Goal: Information Seeking & Learning: Learn about a topic

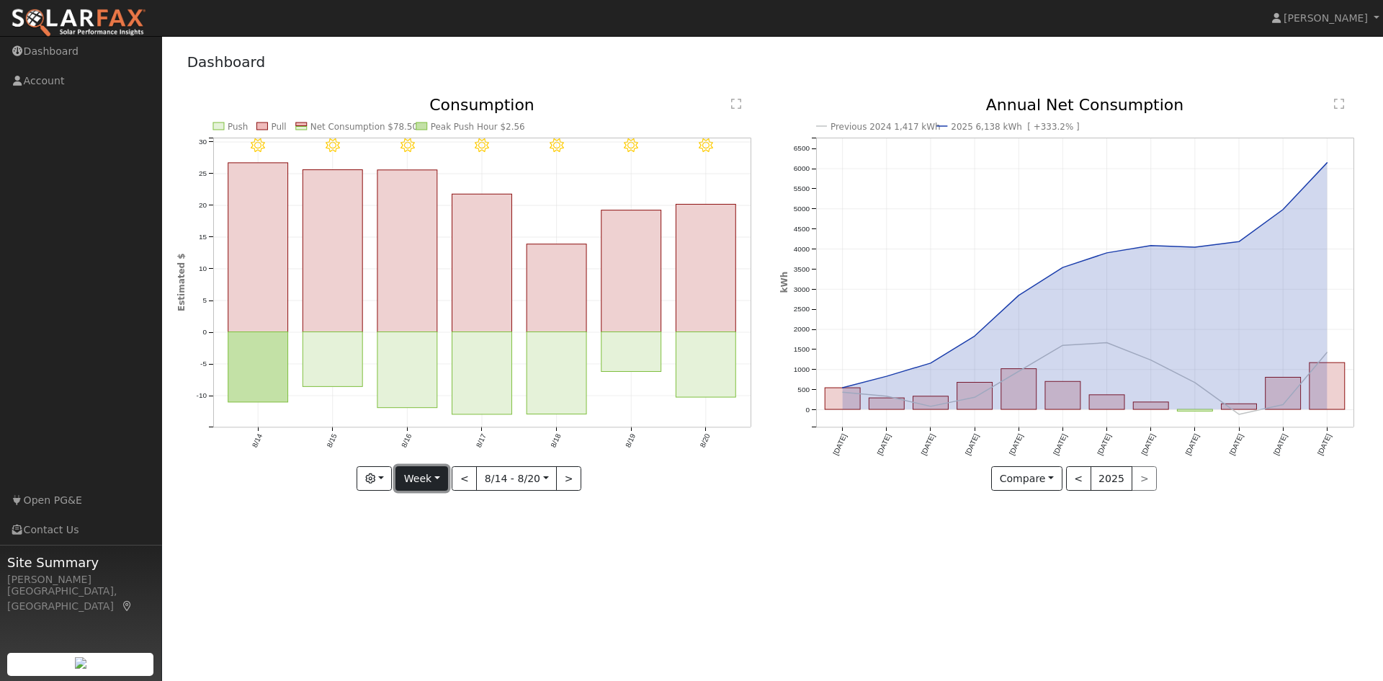
click at [420, 472] on button "Week" at bounding box center [421, 478] width 53 height 24
click at [423, 506] on link "Day" at bounding box center [446, 508] width 100 height 20
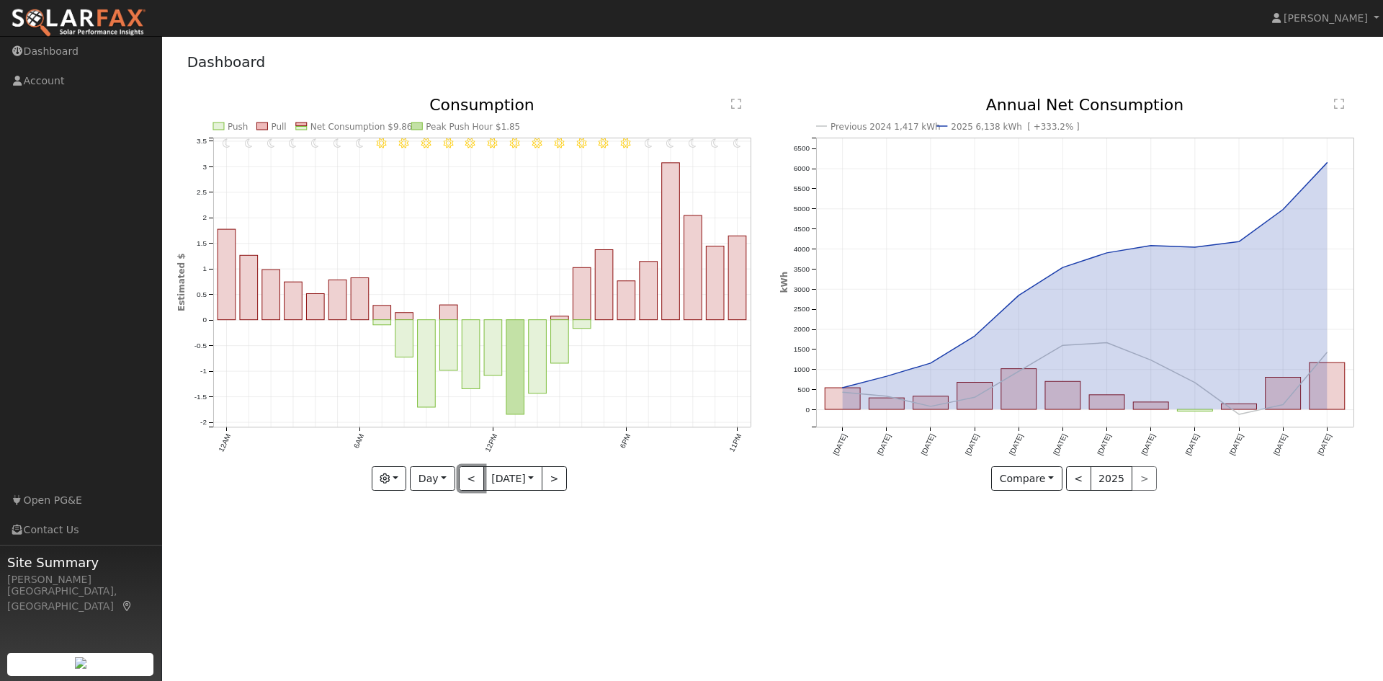
click at [459, 475] on button "<" at bounding box center [471, 478] width 25 height 24
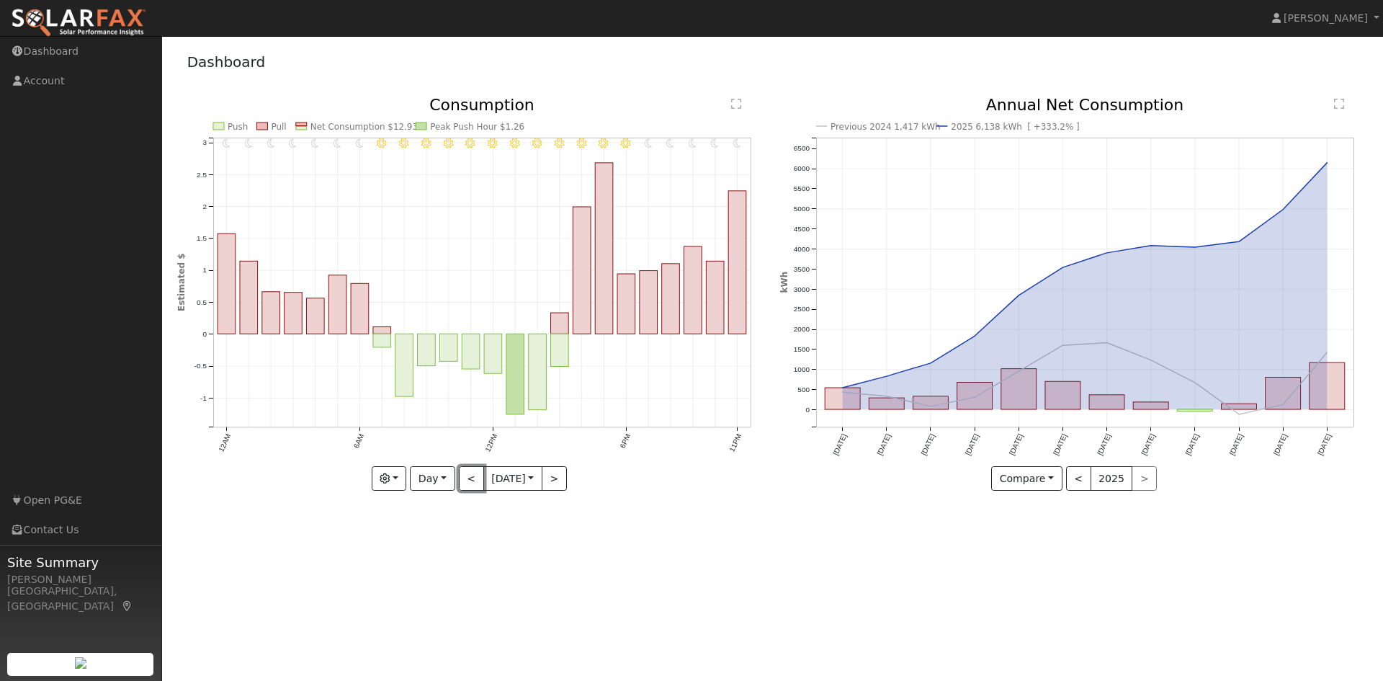
click at [459, 475] on button "<" at bounding box center [471, 478] width 25 height 24
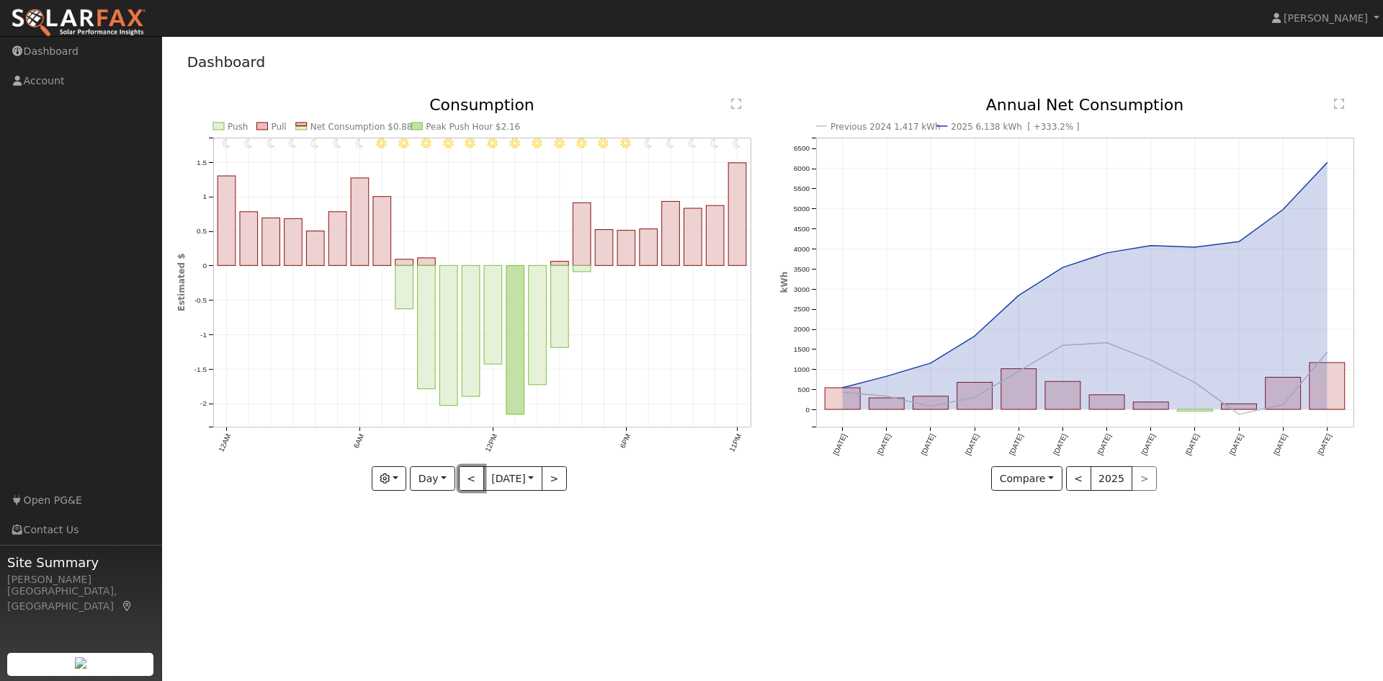
click at [459, 475] on button "<" at bounding box center [471, 478] width 25 height 24
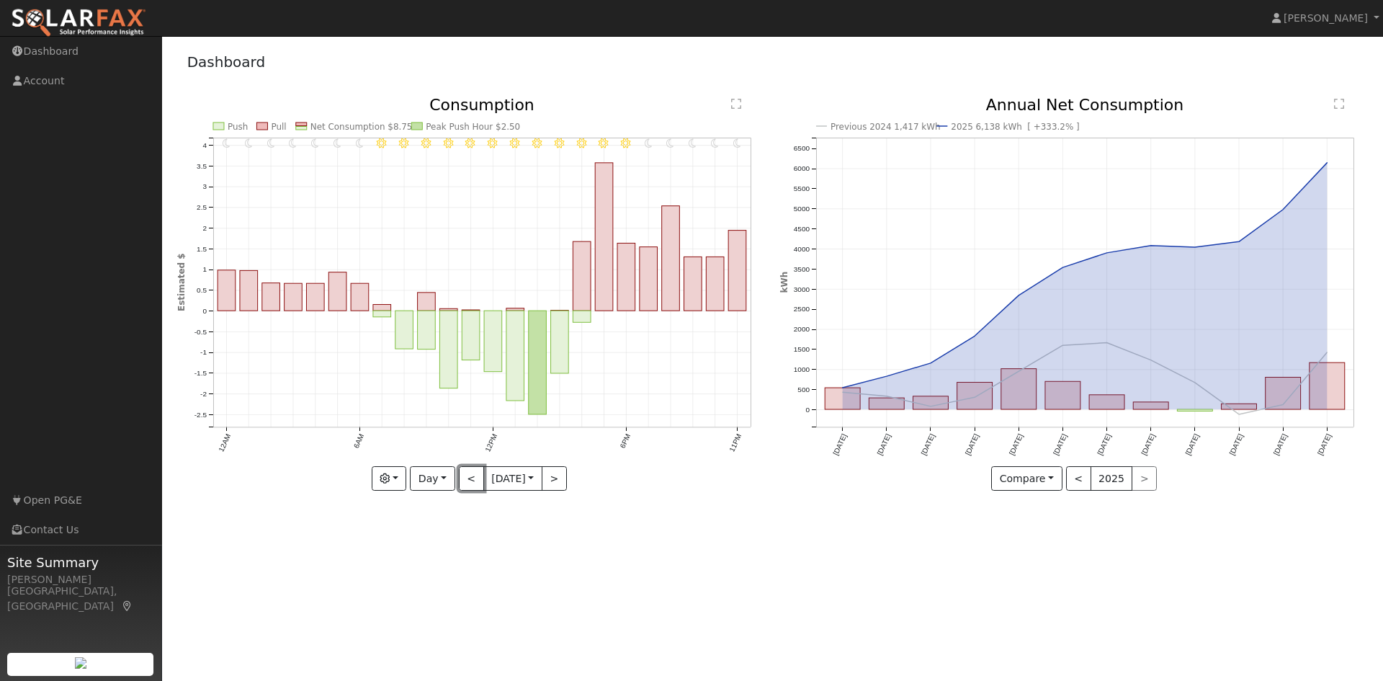
click at [459, 475] on button "<" at bounding box center [471, 478] width 25 height 24
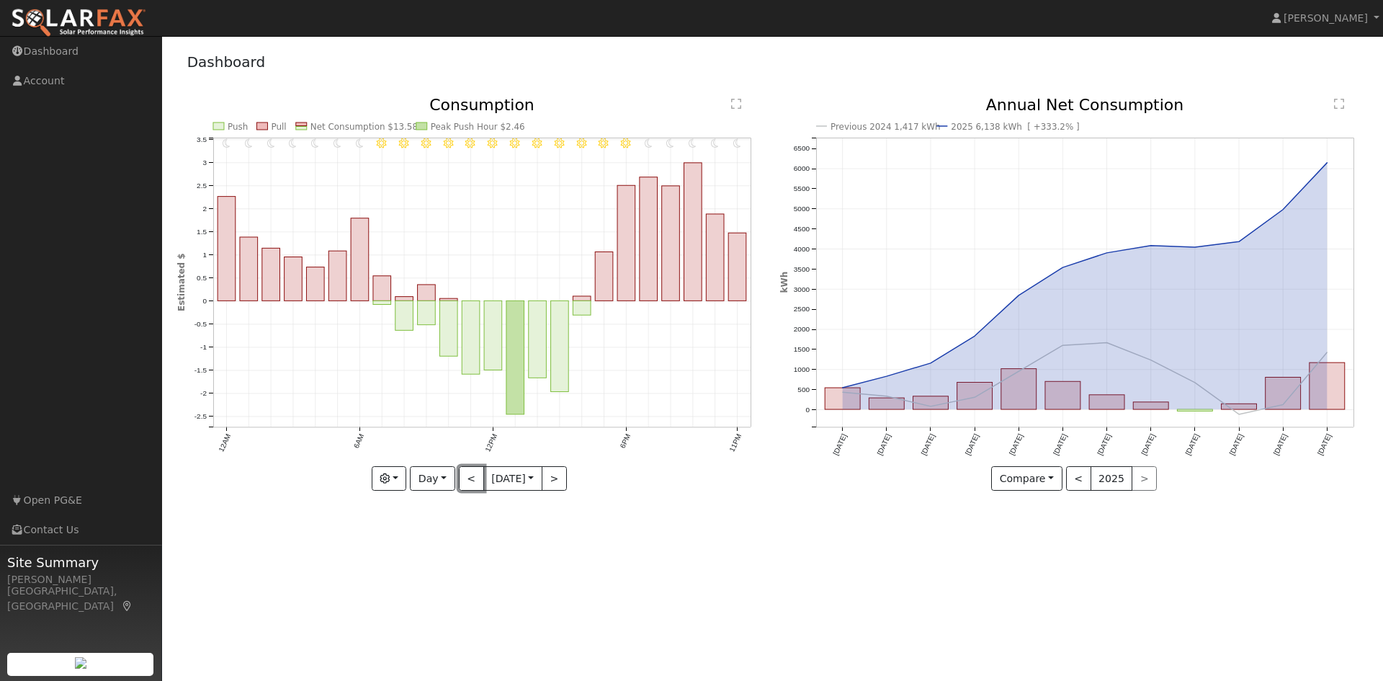
click at [459, 475] on button "<" at bounding box center [471, 478] width 25 height 24
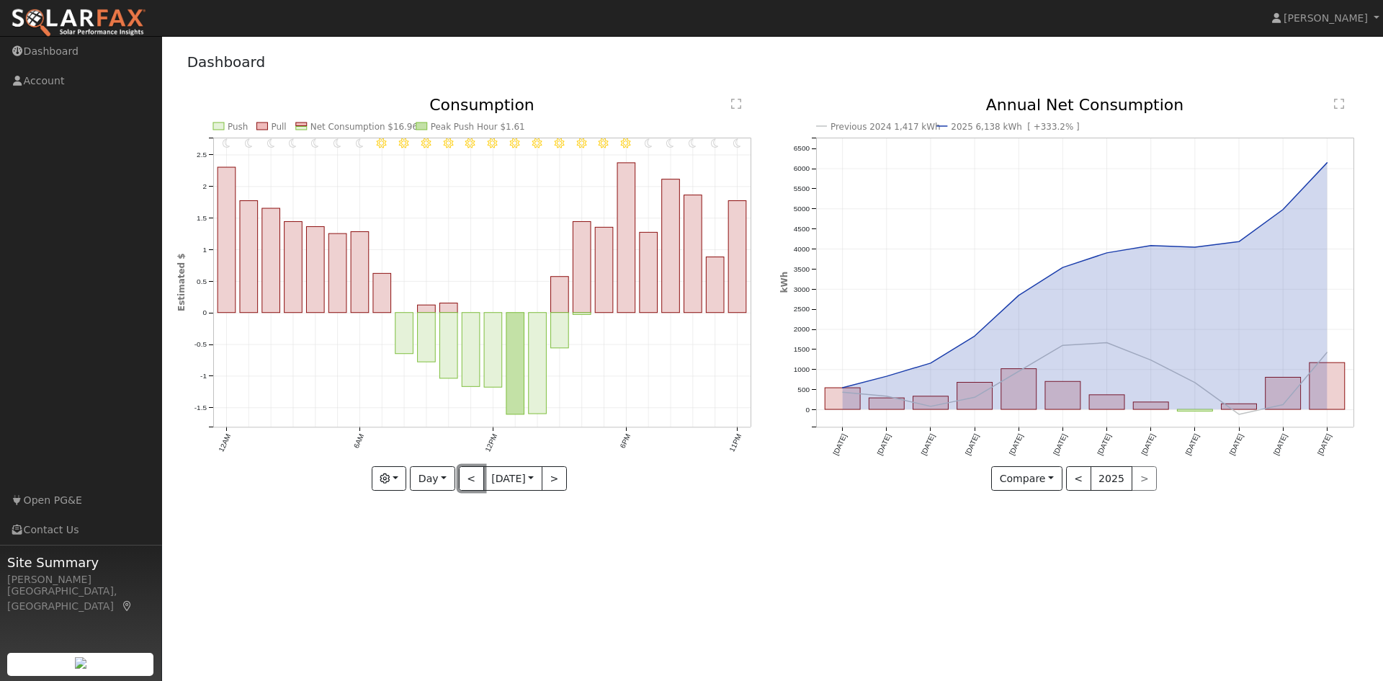
click at [459, 475] on button "<" at bounding box center [471, 478] width 25 height 24
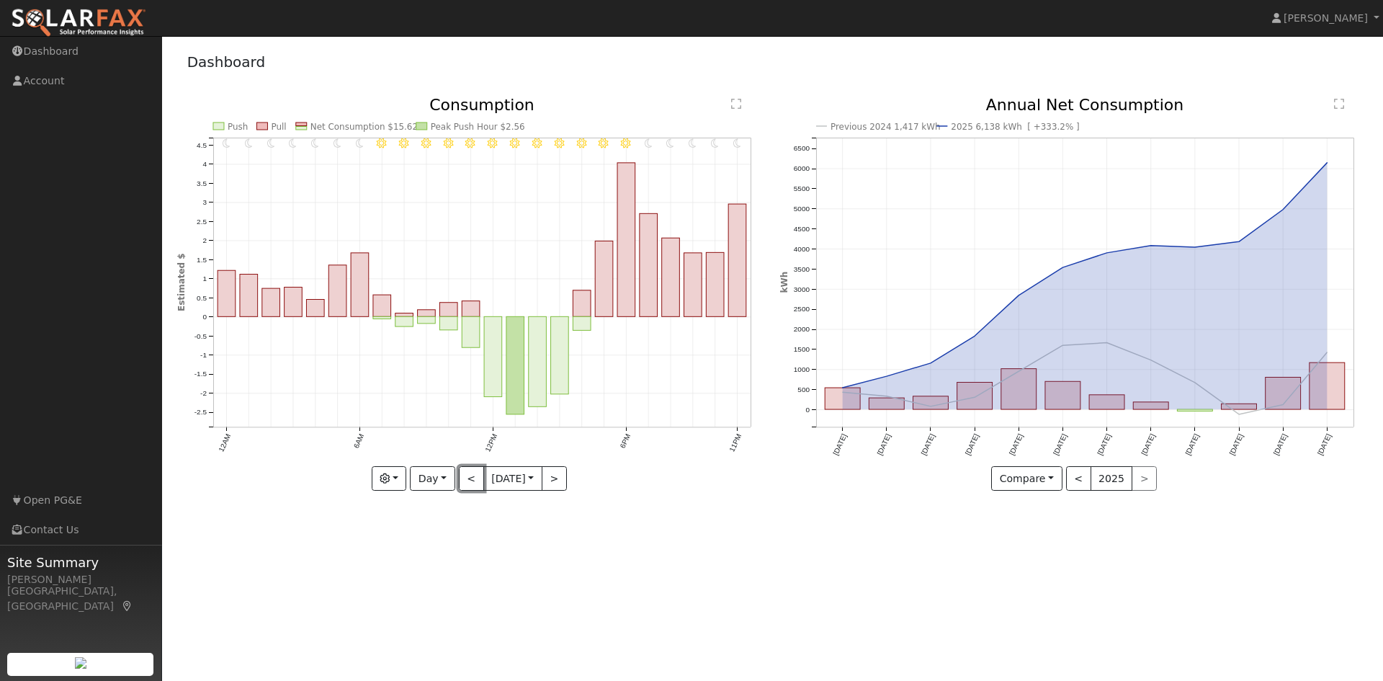
click at [459, 475] on button "<" at bounding box center [471, 478] width 25 height 24
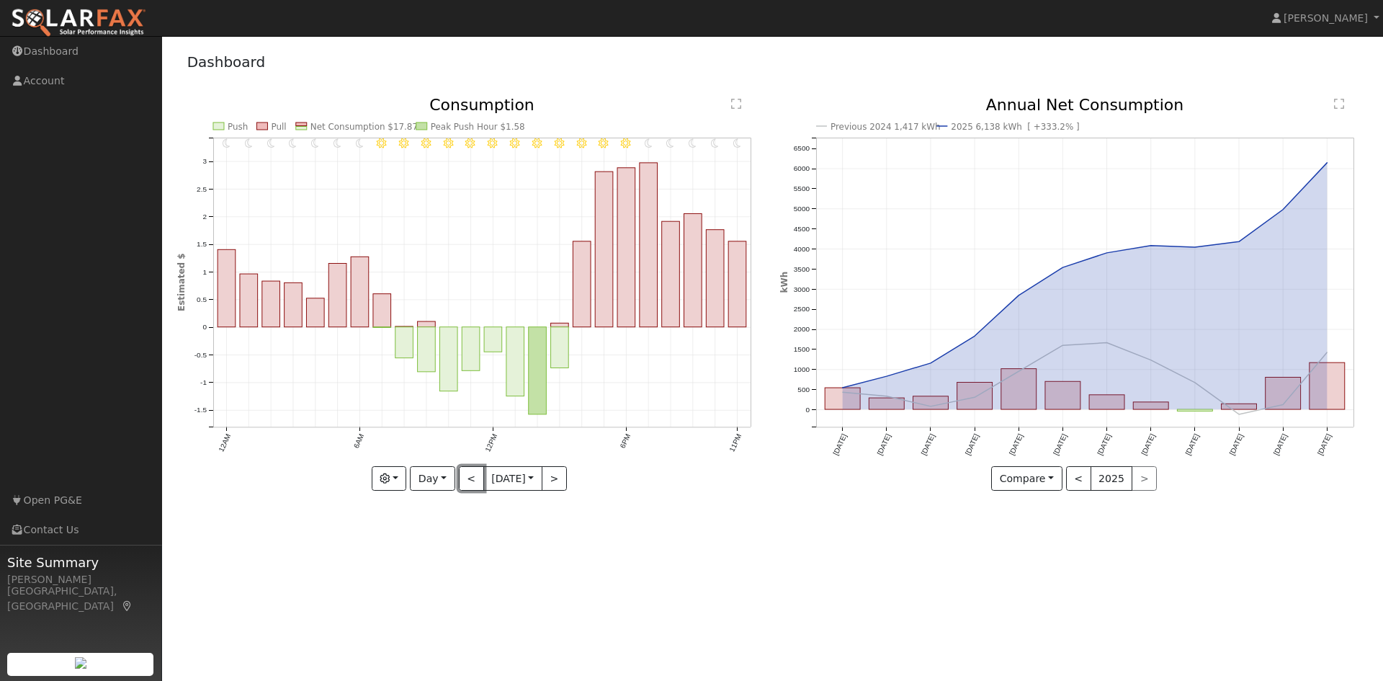
click at [459, 477] on button "<" at bounding box center [471, 478] width 25 height 24
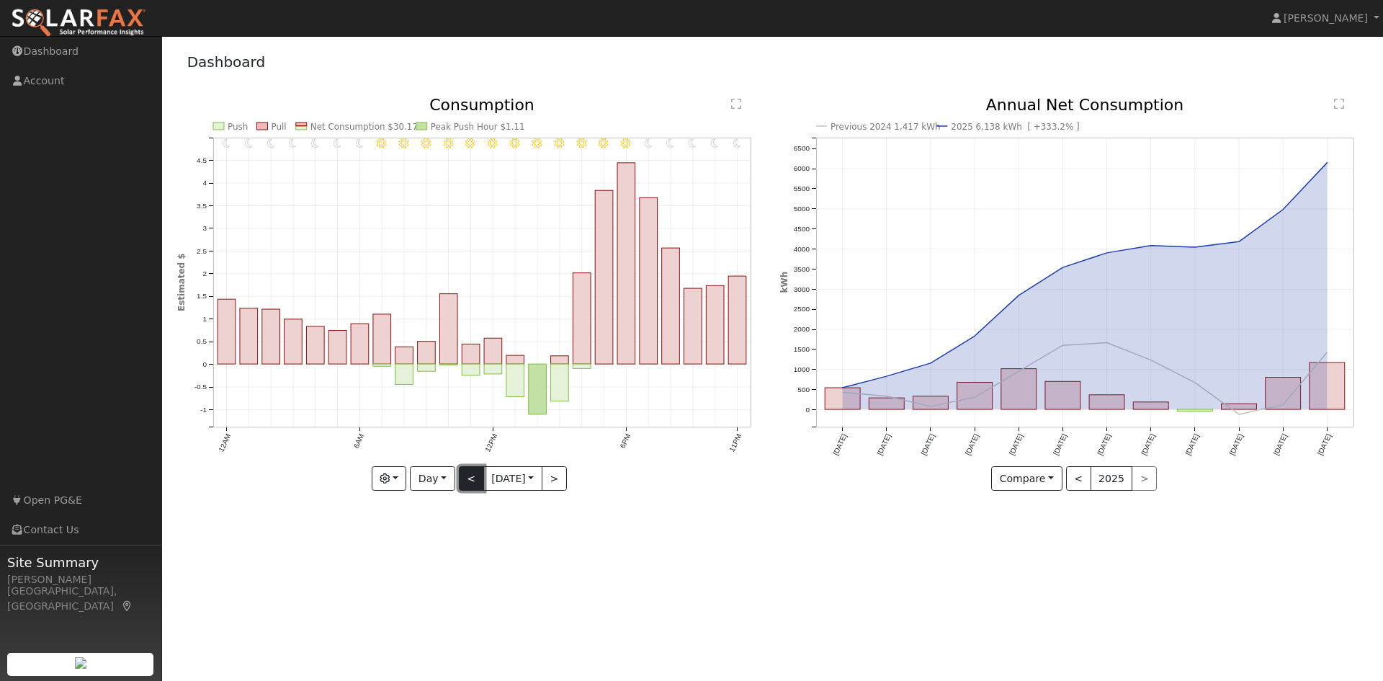
click at [459, 475] on button "<" at bounding box center [471, 478] width 25 height 24
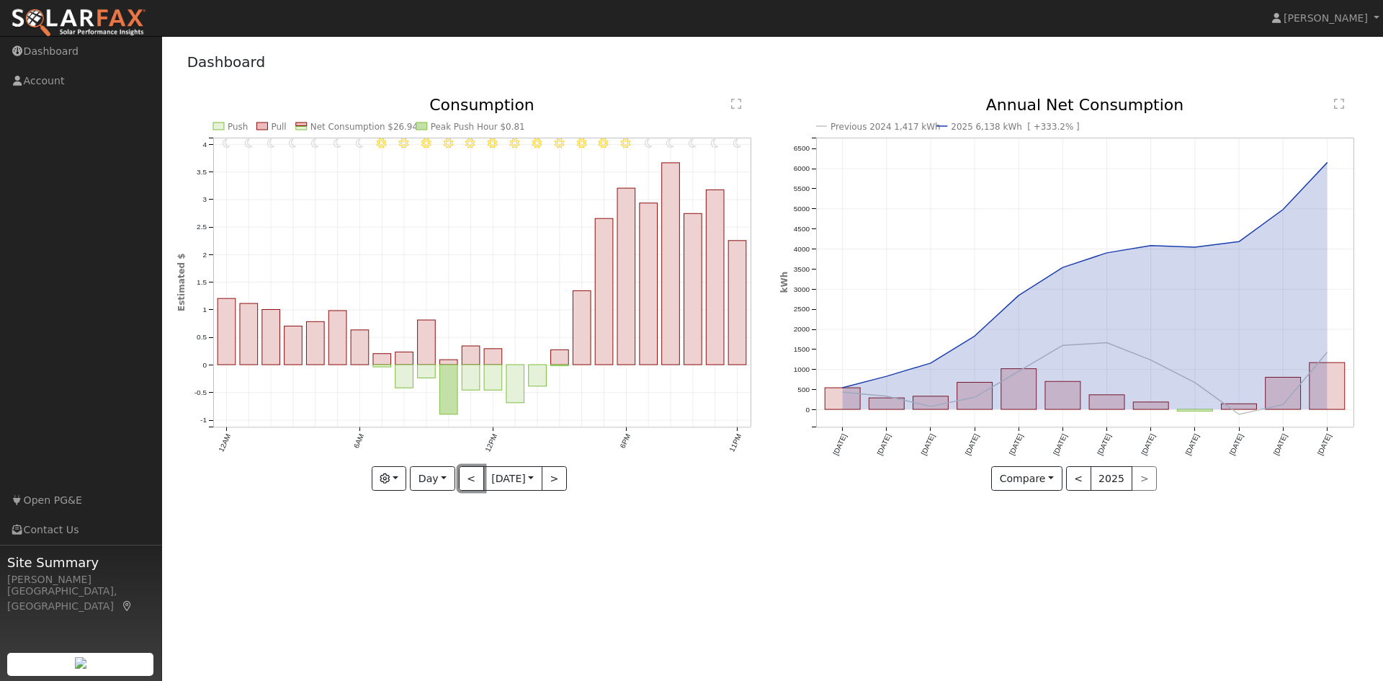
click at [459, 474] on button "<" at bounding box center [471, 478] width 25 height 24
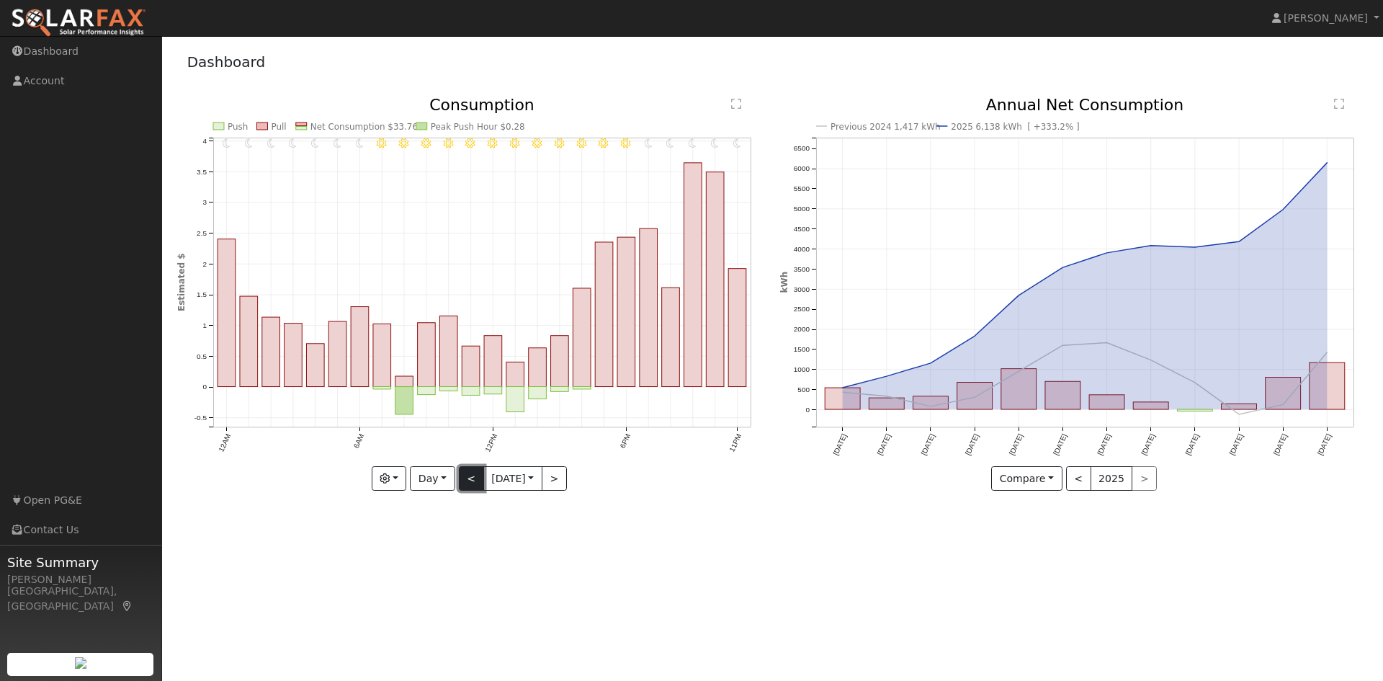
click at [468, 477] on button "<" at bounding box center [471, 478] width 25 height 24
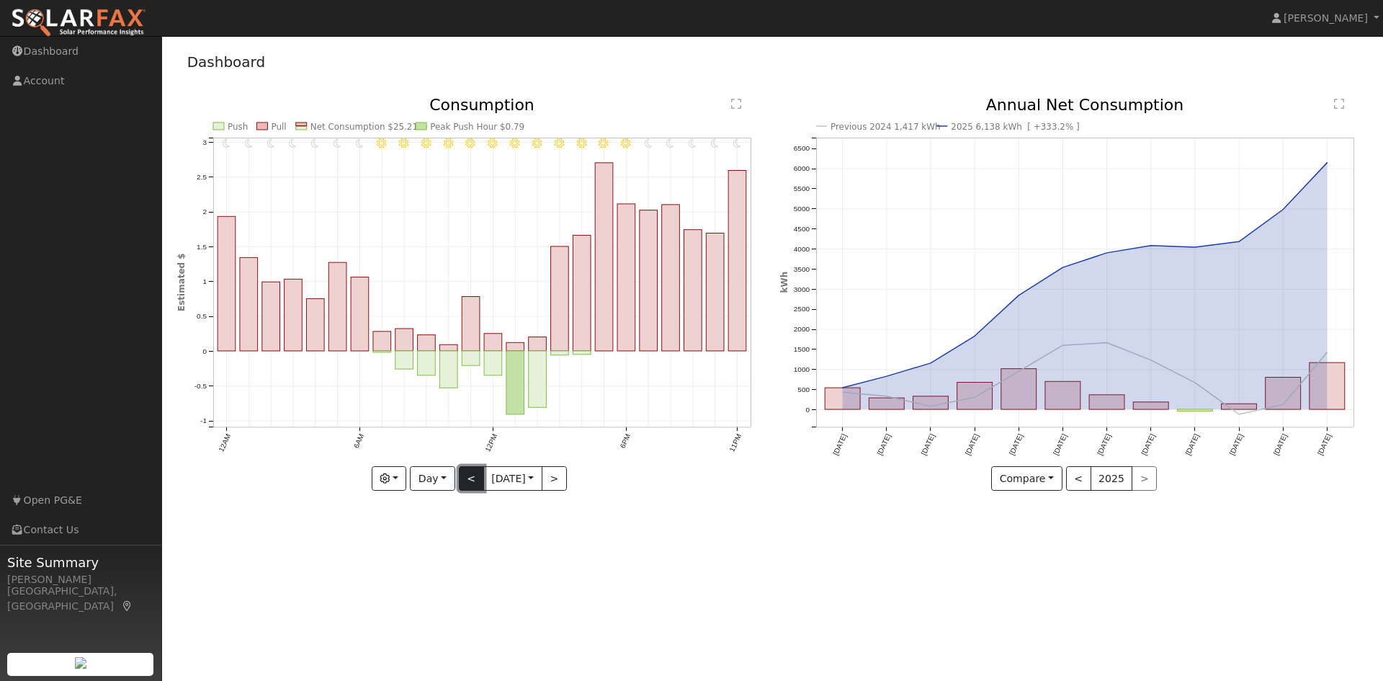
click at [468, 477] on button "<" at bounding box center [471, 478] width 25 height 24
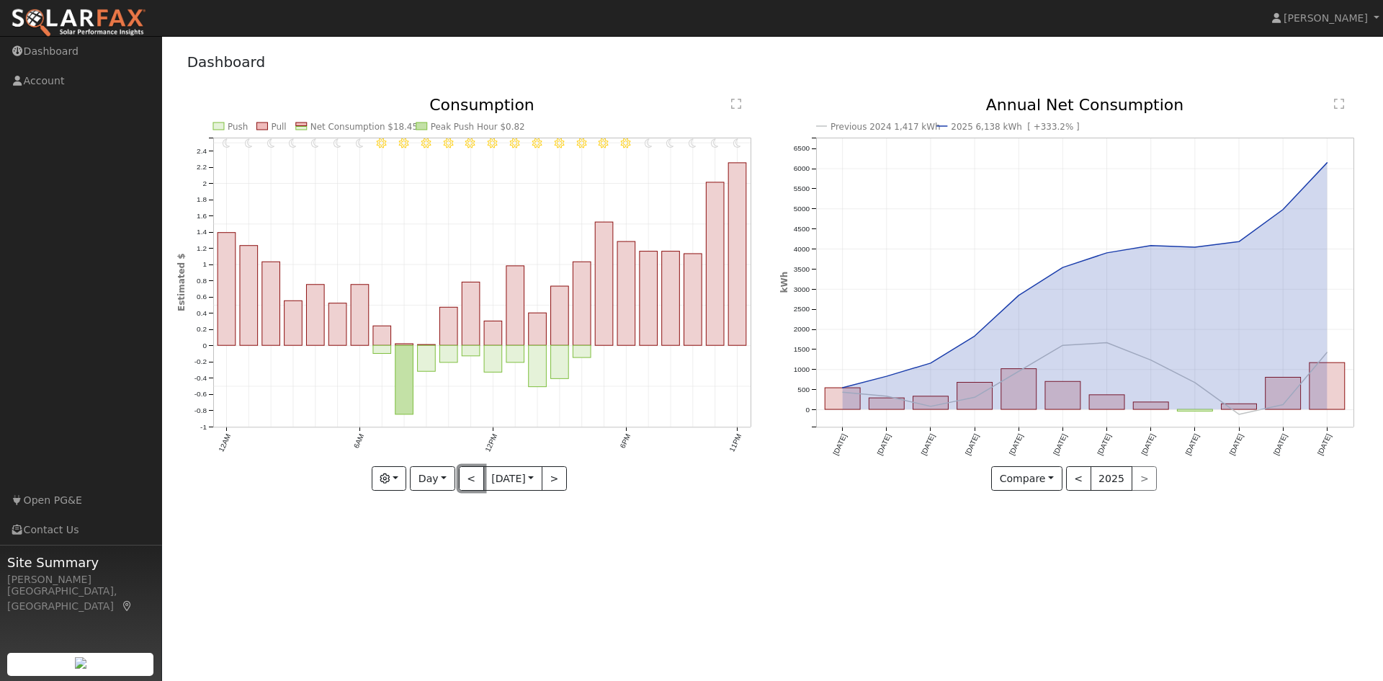
click at [468, 478] on button "<" at bounding box center [471, 478] width 25 height 24
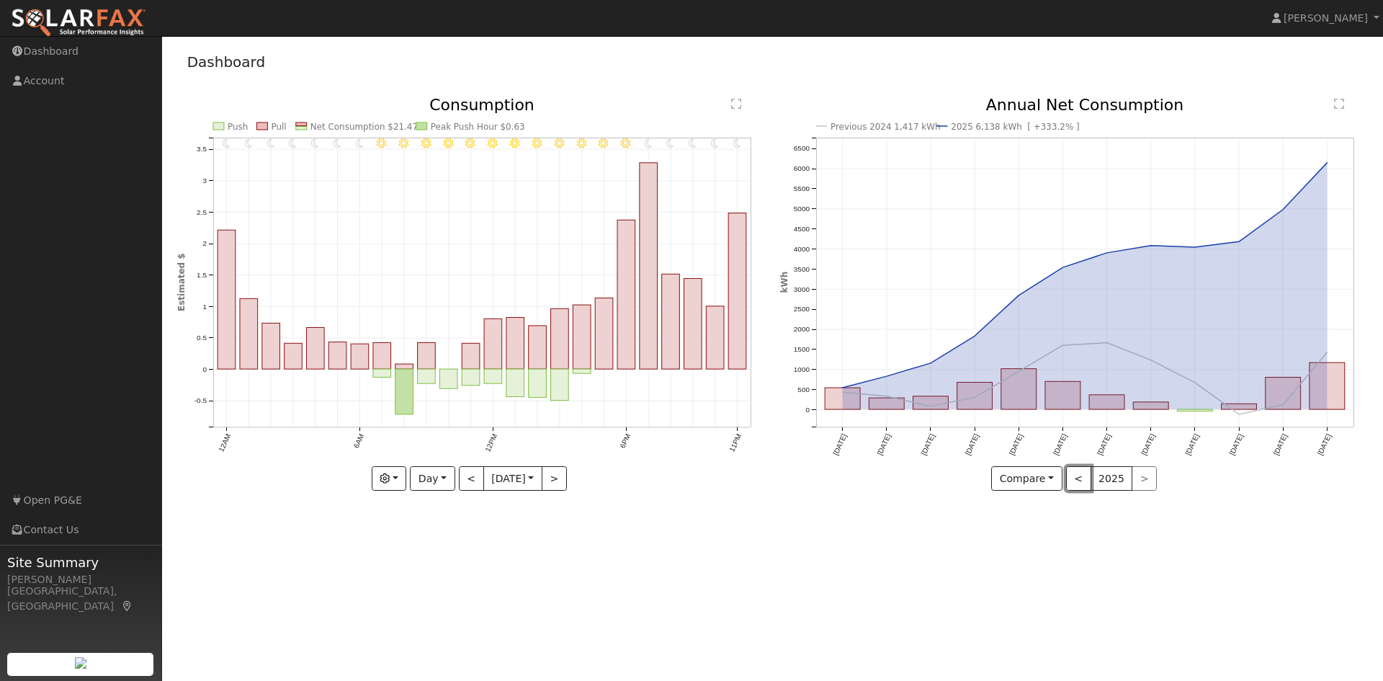
click at [1077, 479] on button "<" at bounding box center [1078, 478] width 25 height 24
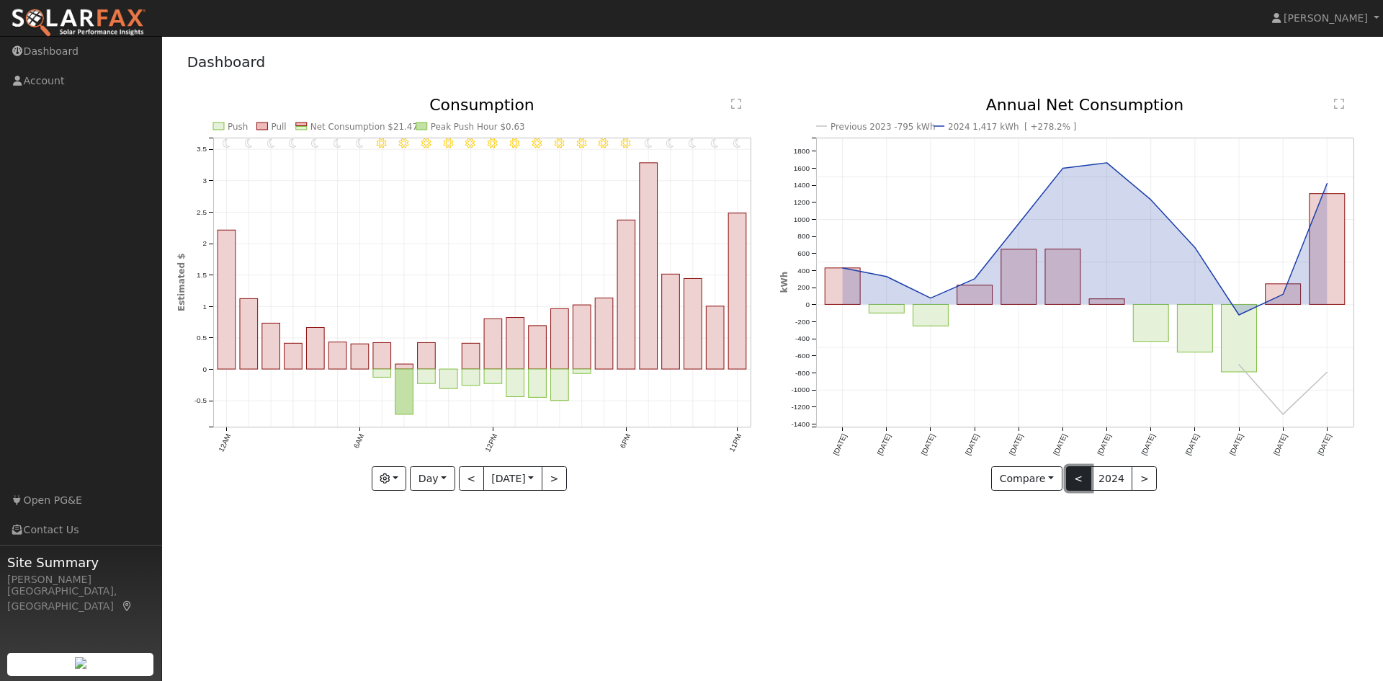
click at [1077, 479] on button "<" at bounding box center [1078, 478] width 25 height 24
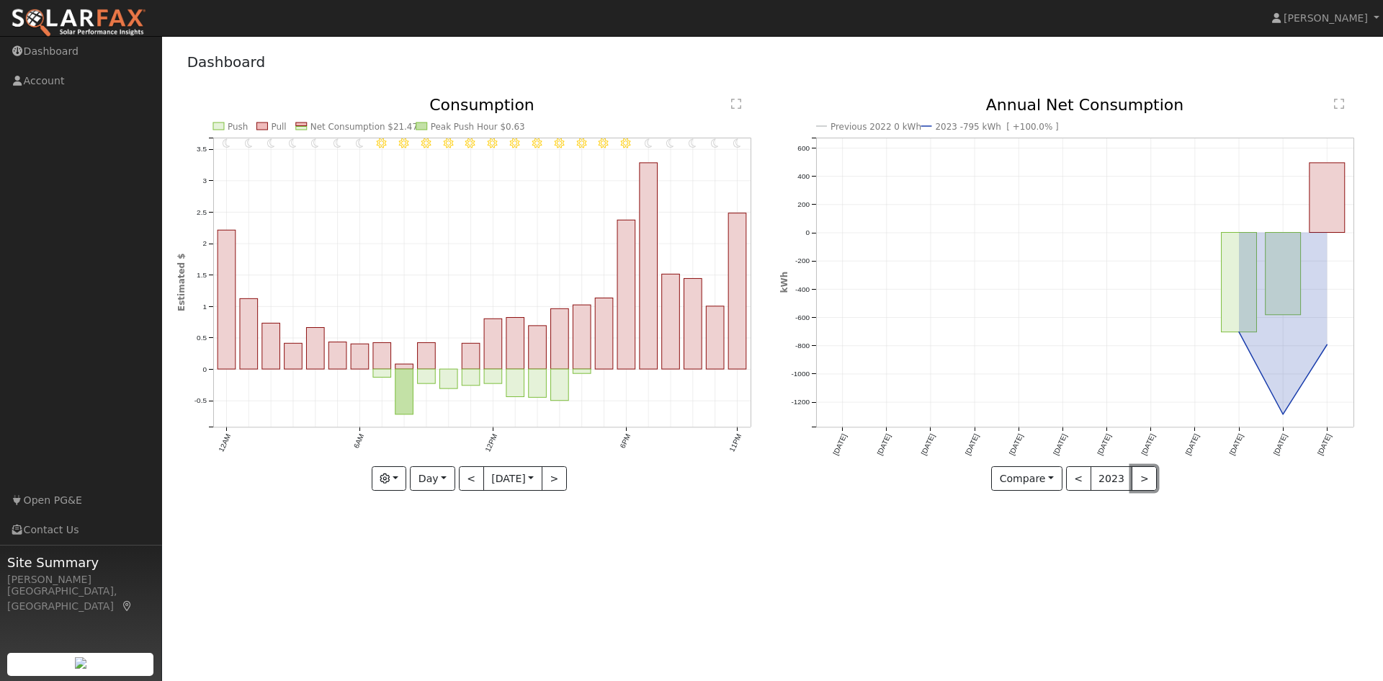
click at [1143, 472] on button ">" at bounding box center [1143, 478] width 25 height 24
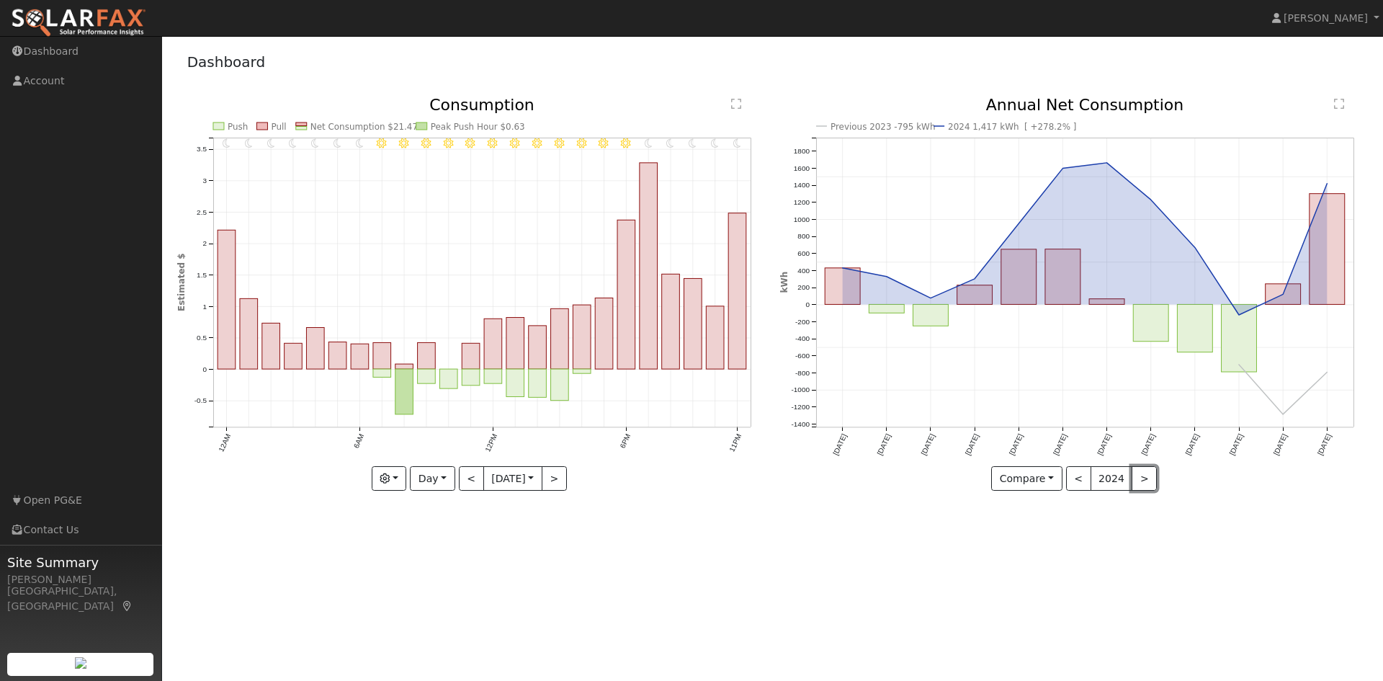
click at [1139, 479] on button ">" at bounding box center [1143, 478] width 25 height 24
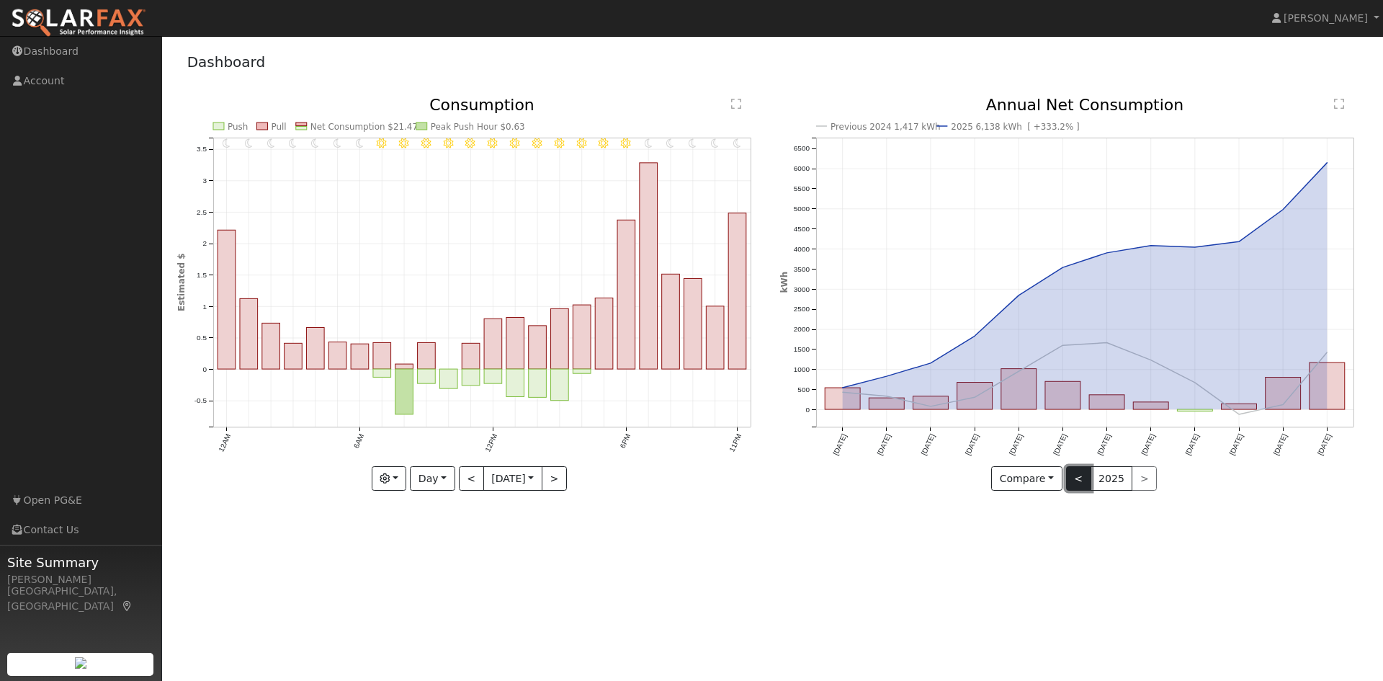
click at [1074, 478] on button "<" at bounding box center [1078, 478] width 25 height 24
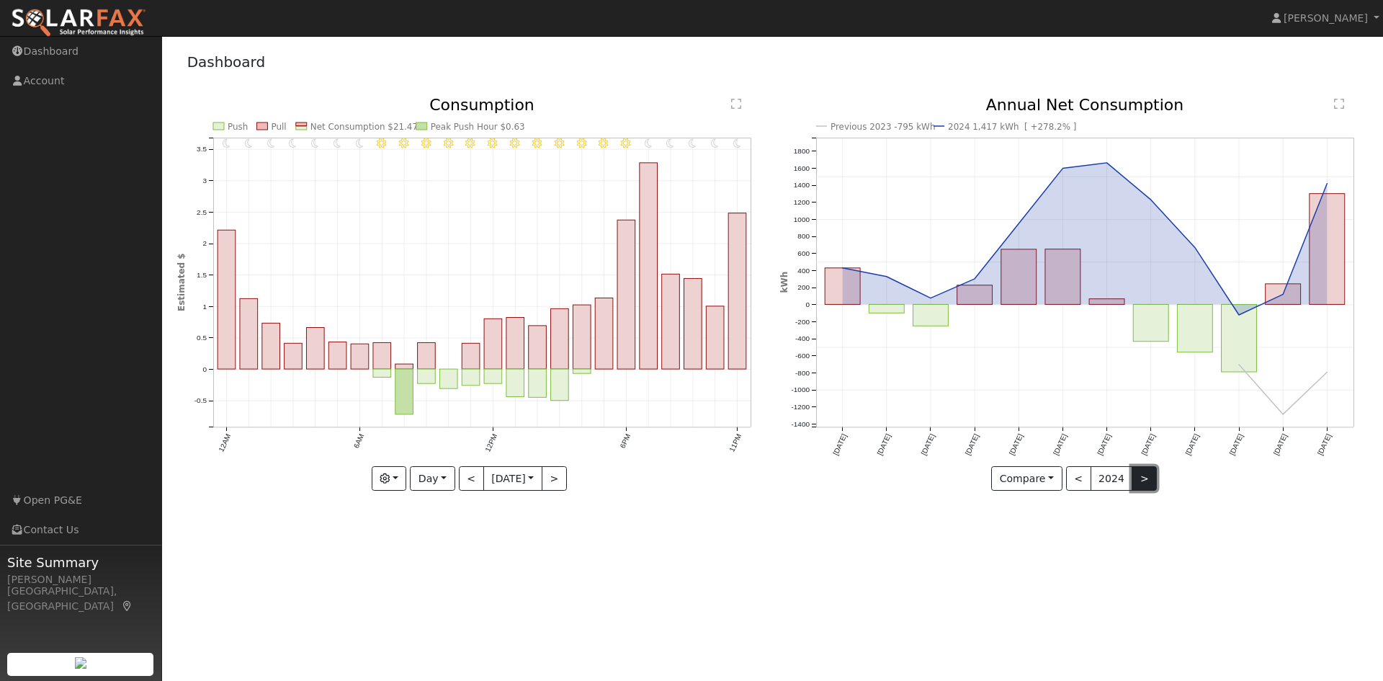
click at [1141, 477] on button ">" at bounding box center [1143, 478] width 25 height 24
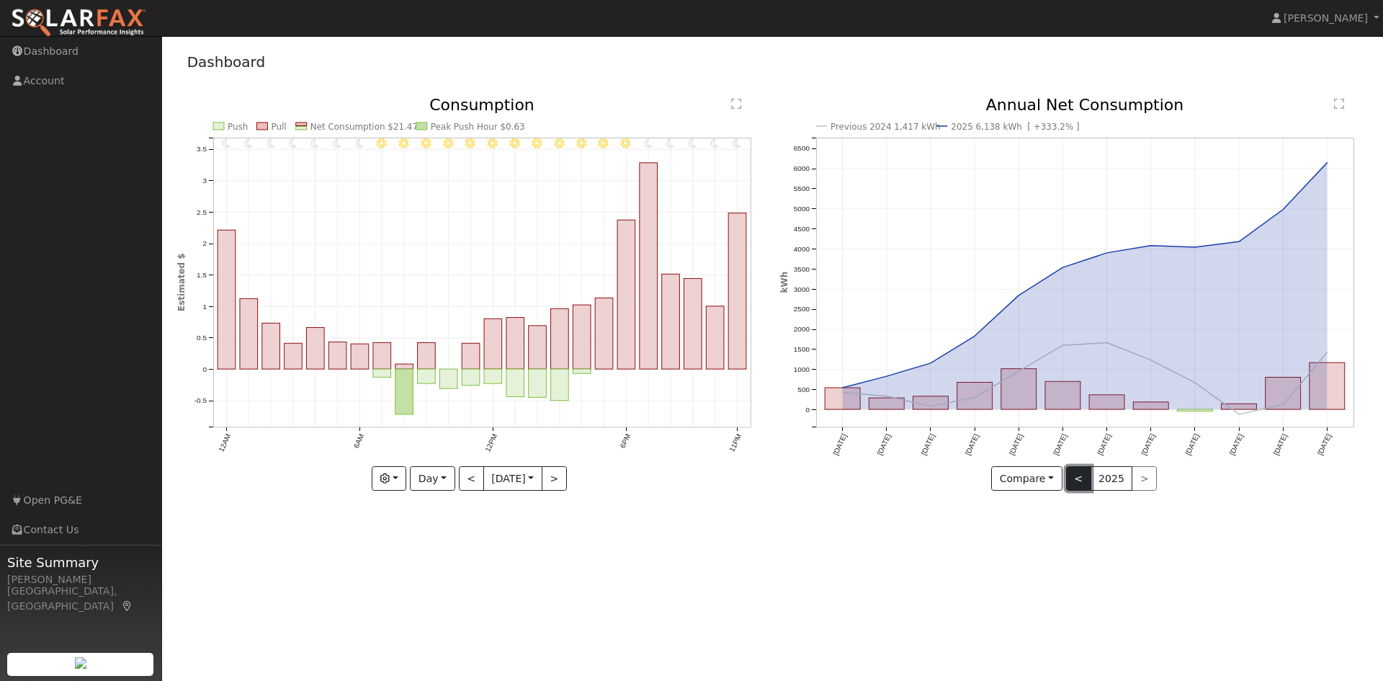
click at [1080, 477] on button "<" at bounding box center [1078, 478] width 25 height 24
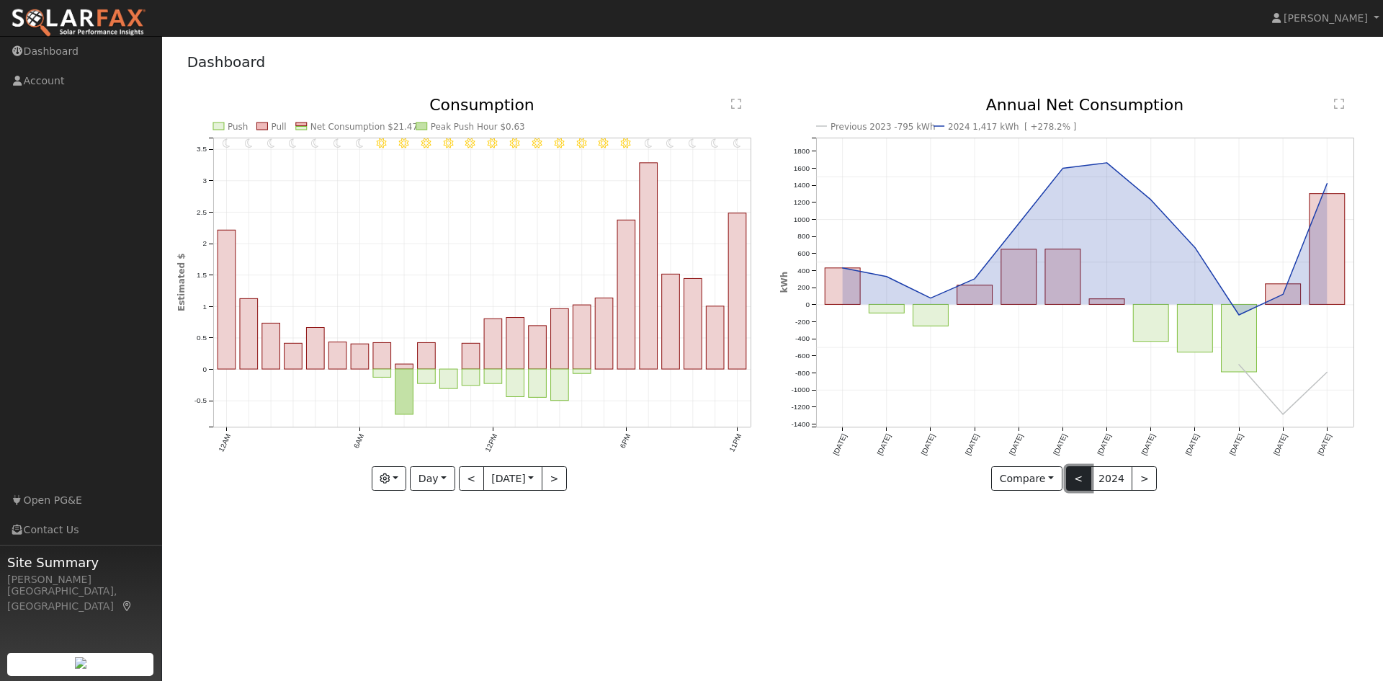
click at [1074, 473] on button "<" at bounding box center [1078, 478] width 25 height 24
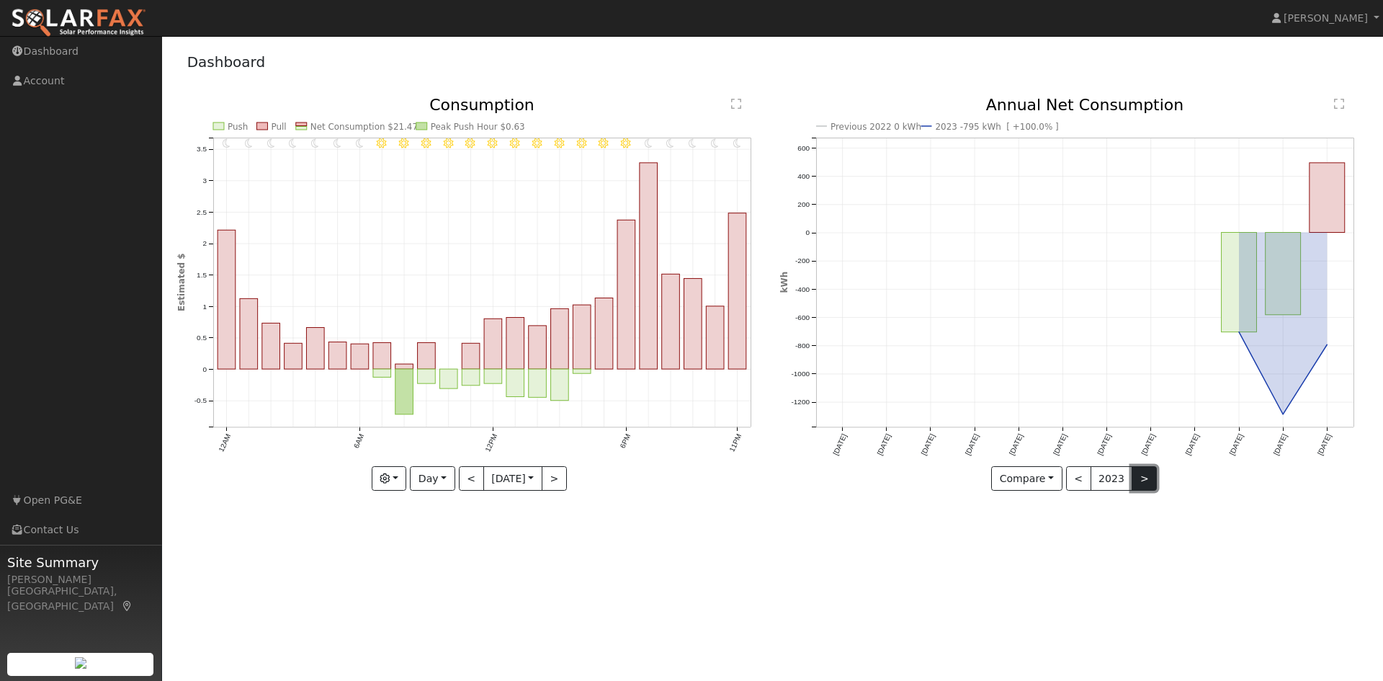
click at [1136, 475] on button ">" at bounding box center [1143, 478] width 25 height 24
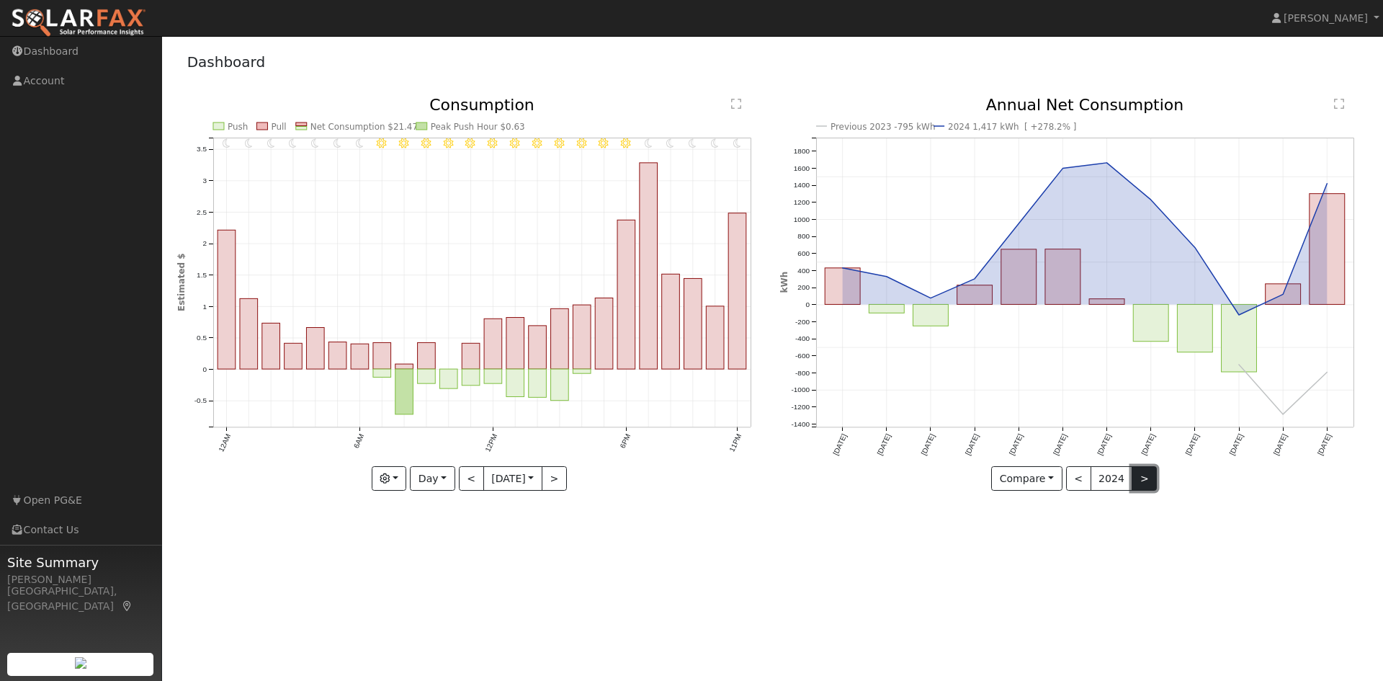
click at [1141, 478] on button ">" at bounding box center [1143, 478] width 25 height 24
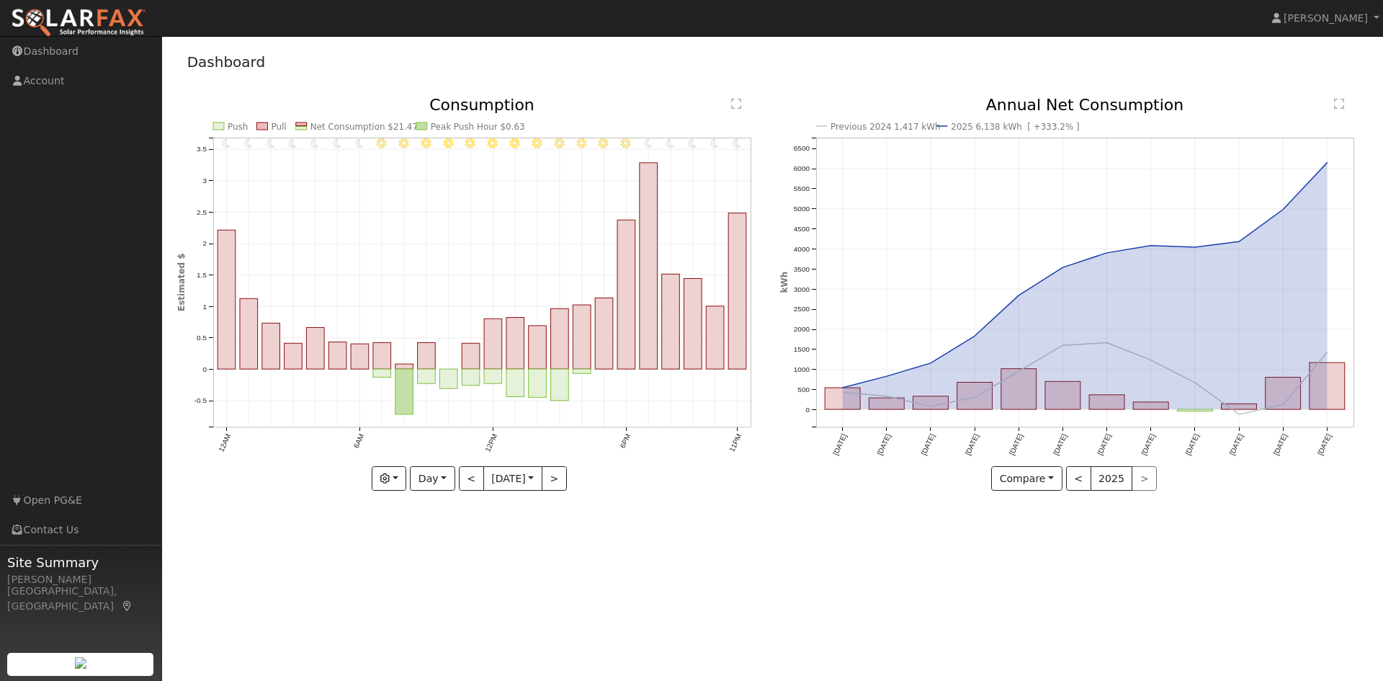
click at [1142, 479] on div "< 2025 >" at bounding box center [1111, 478] width 91 height 24
click at [1136, 478] on div "< 2025 >" at bounding box center [1111, 478] width 91 height 24
click at [1080, 480] on button "<" at bounding box center [1078, 478] width 25 height 24
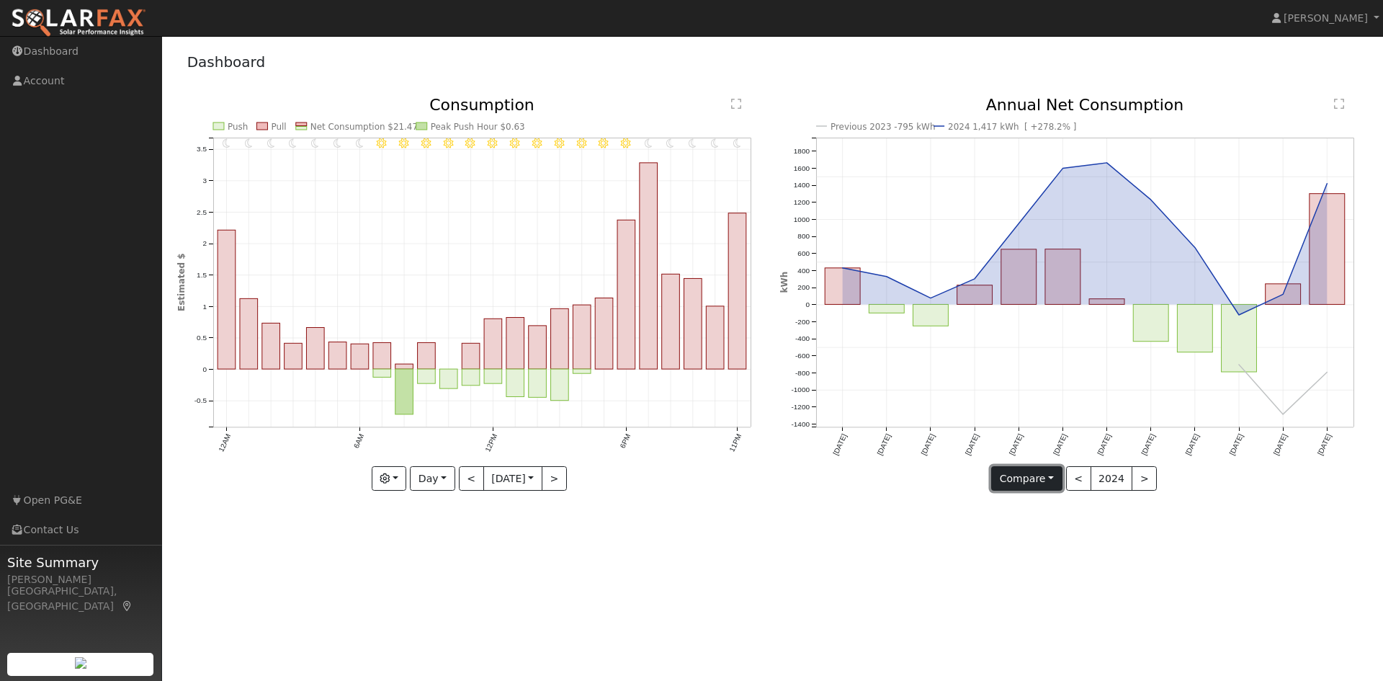
click at [1036, 470] on button "Compare" at bounding box center [1026, 478] width 71 height 24
click at [1036, 526] on link "Current Year" at bounding box center [1048, 529] width 112 height 20
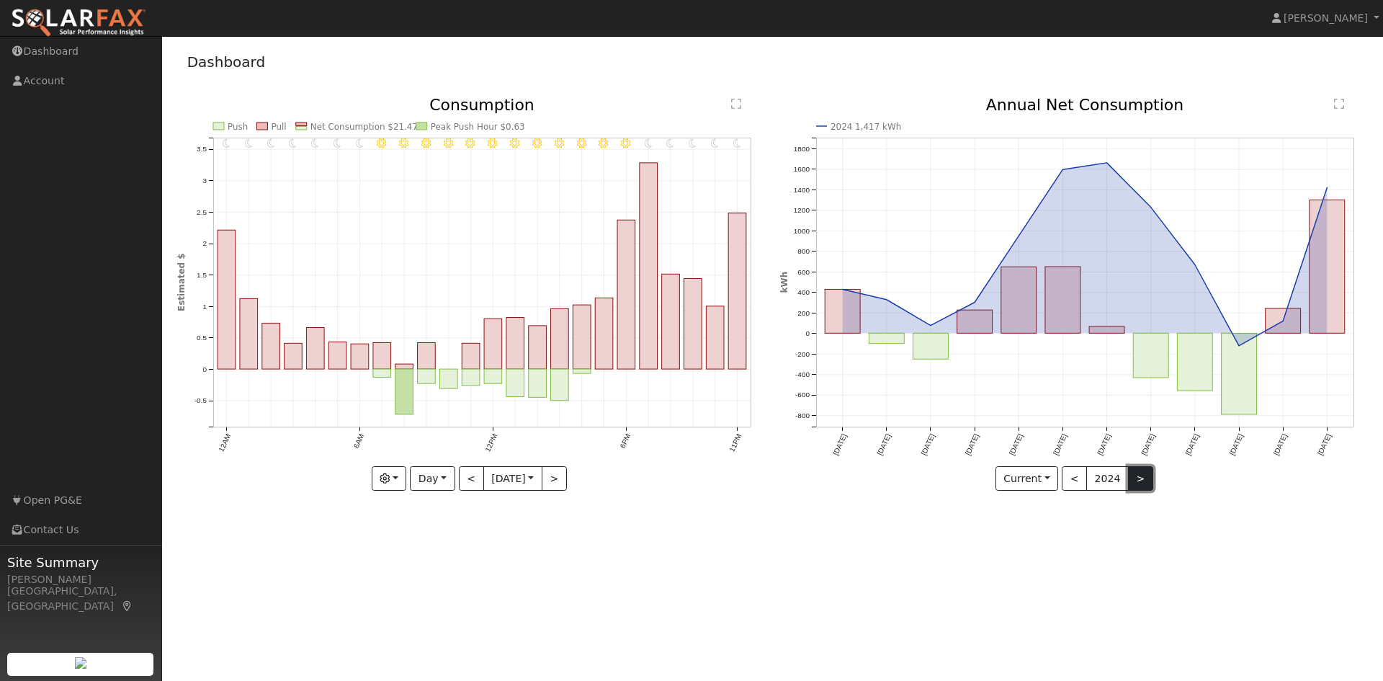
click at [1131, 475] on button ">" at bounding box center [1140, 478] width 25 height 24
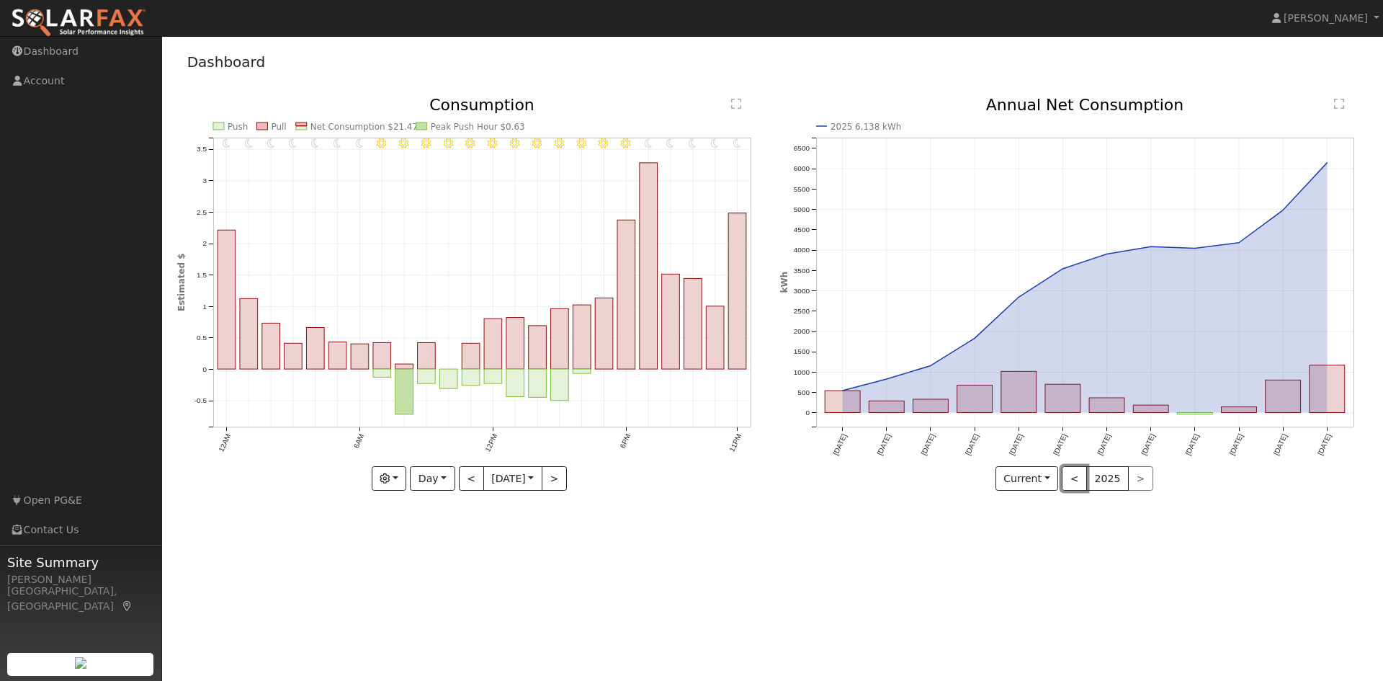
click at [1068, 479] on button "<" at bounding box center [1074, 478] width 25 height 24
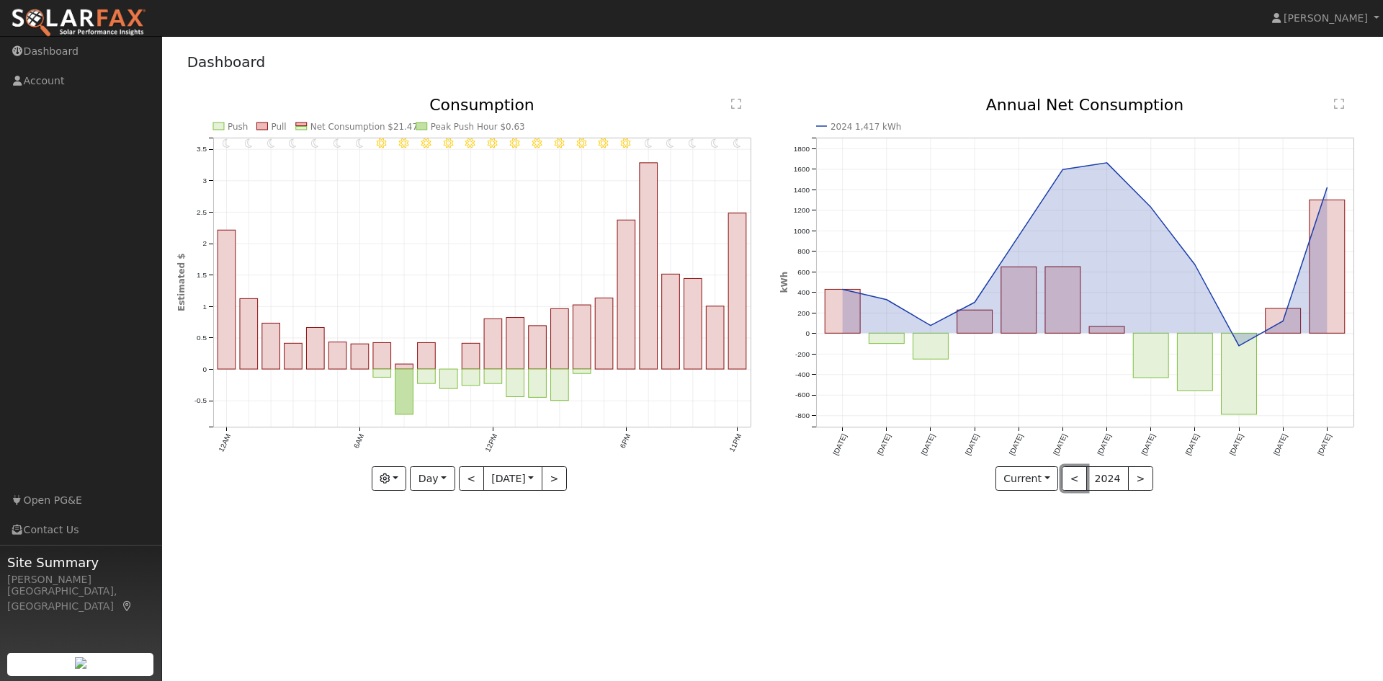
click at [1068, 479] on button "<" at bounding box center [1074, 478] width 25 height 24
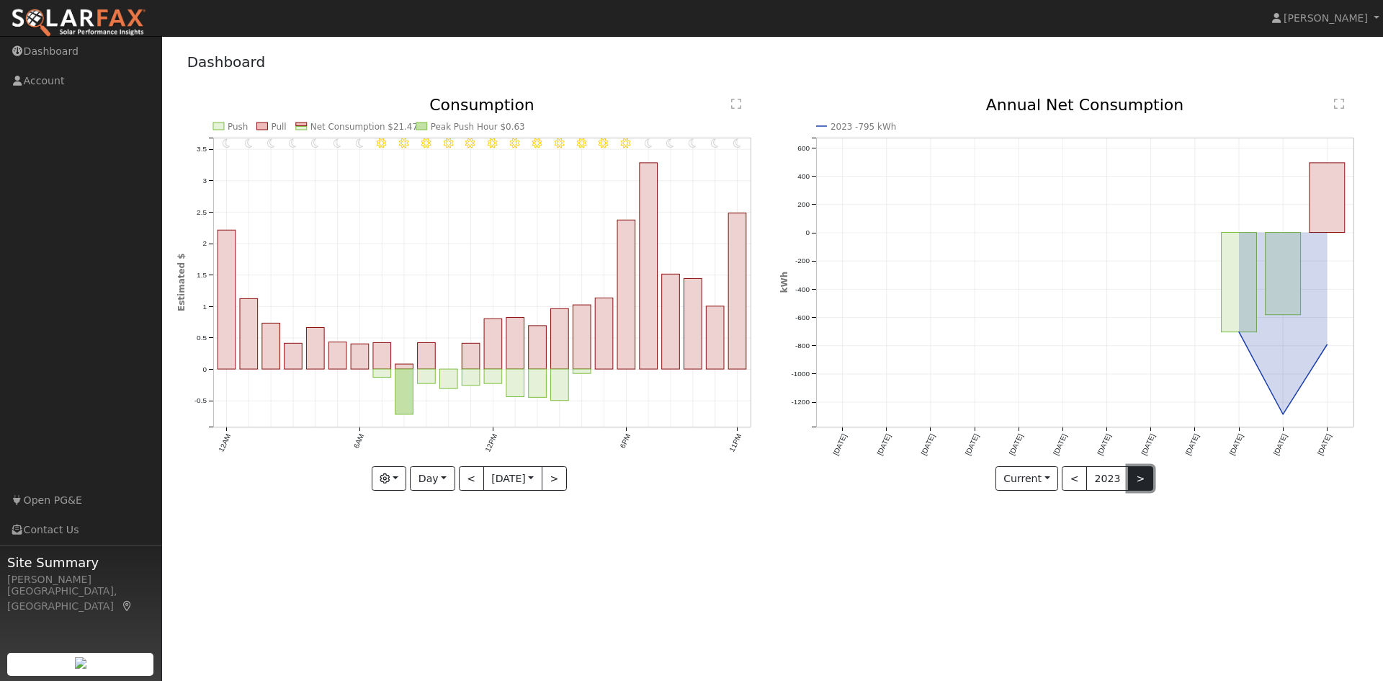
click at [1129, 475] on button ">" at bounding box center [1140, 478] width 25 height 24
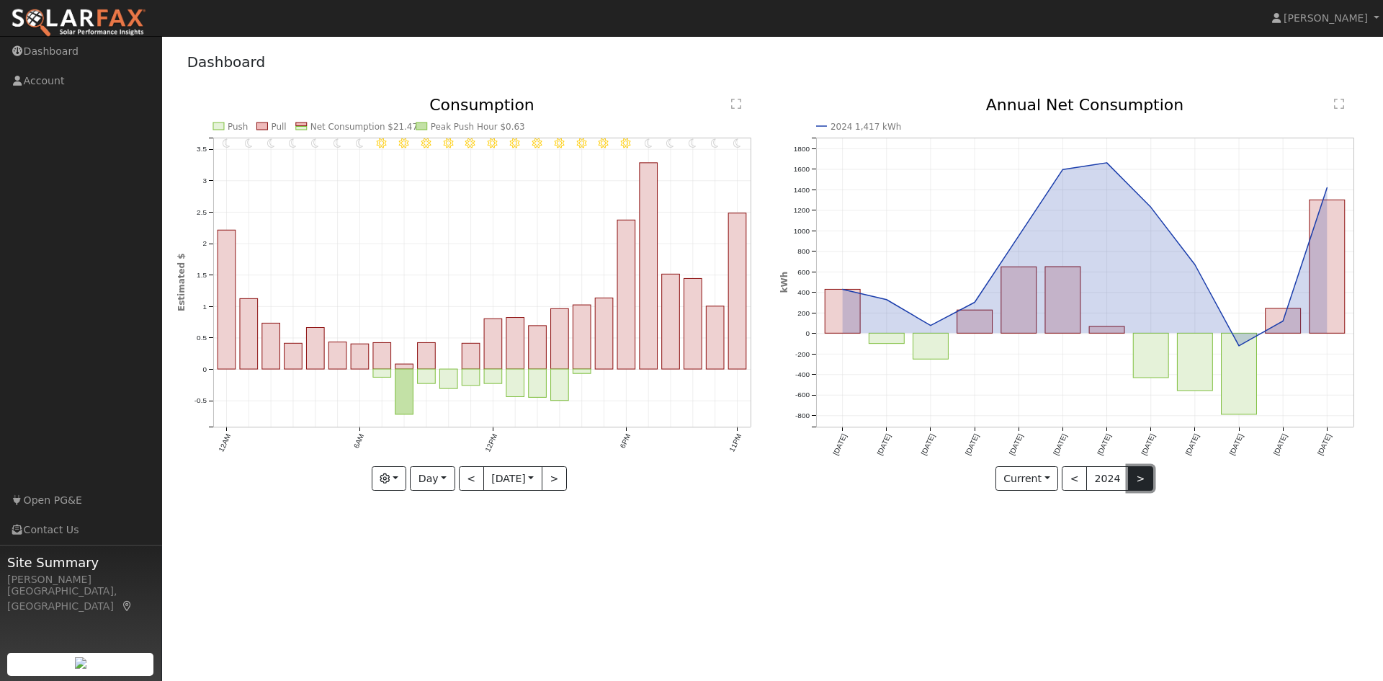
click at [1133, 480] on button ">" at bounding box center [1140, 478] width 25 height 24
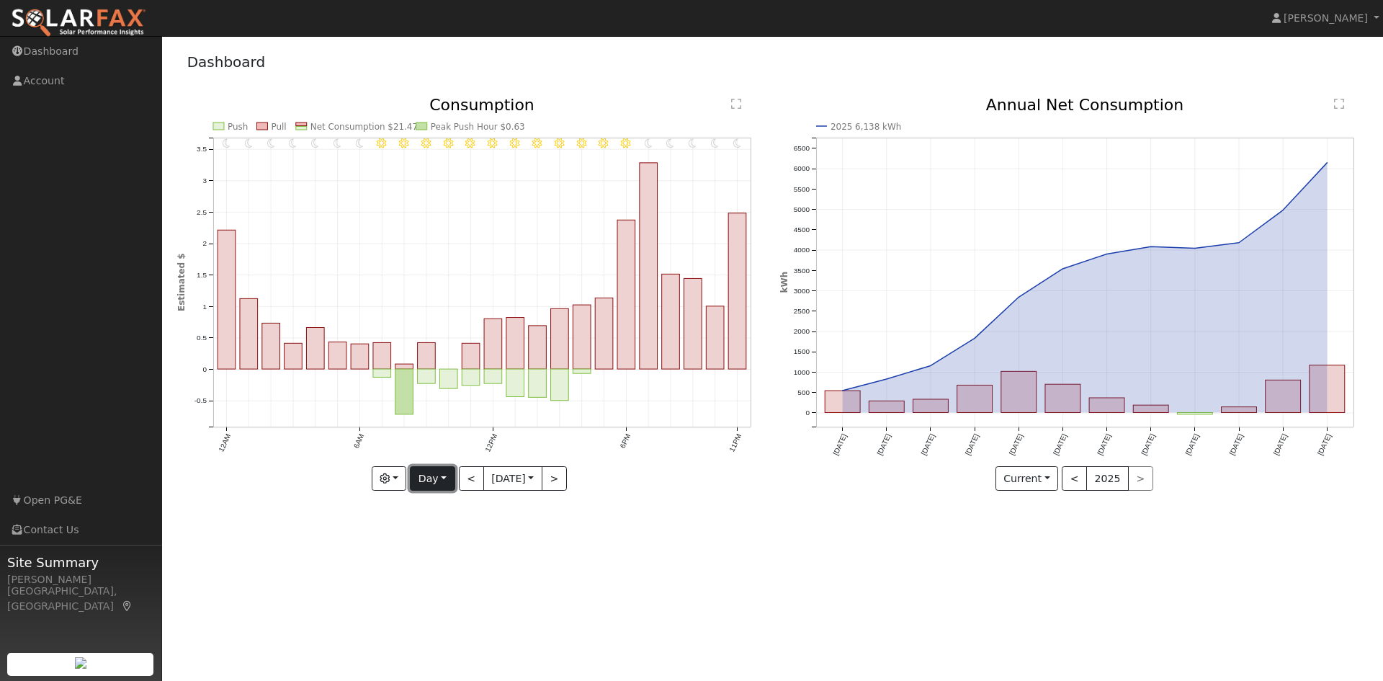
click at [441, 477] on button "Day" at bounding box center [432, 478] width 45 height 24
click at [431, 570] on link "Year" at bounding box center [460, 569] width 100 height 20
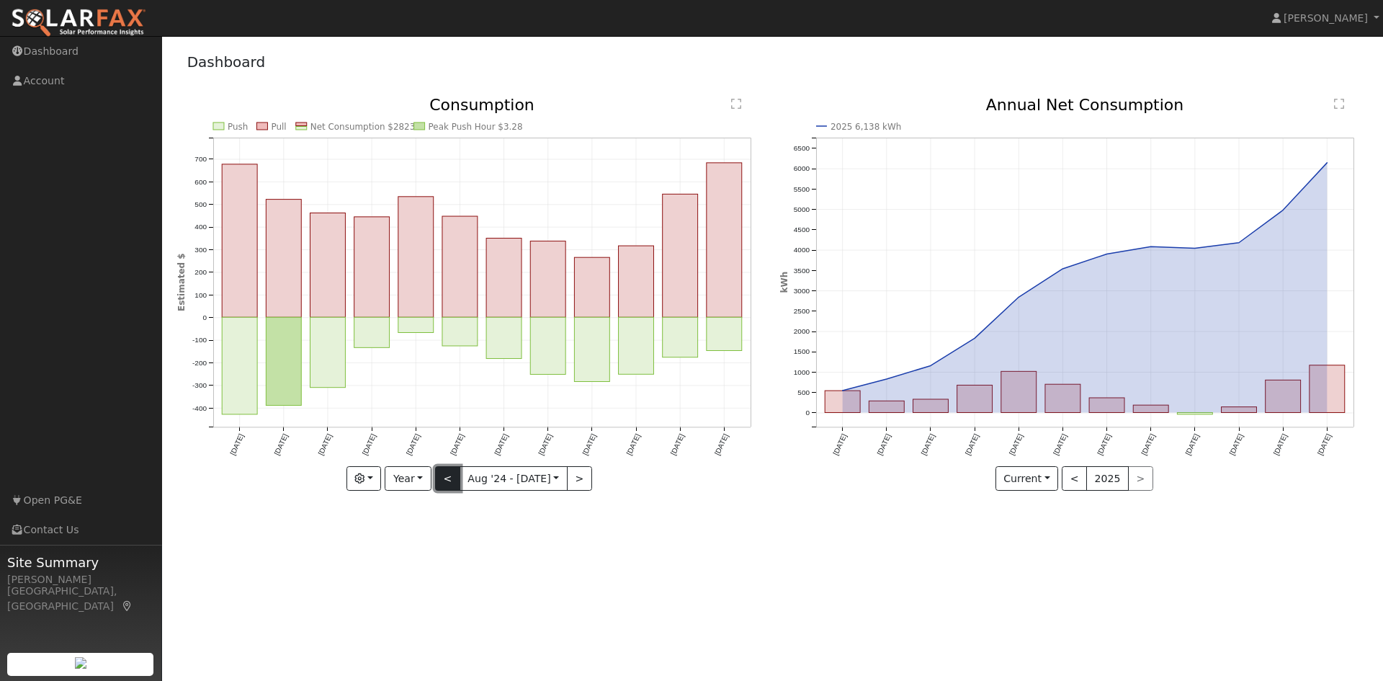
click at [452, 477] on button "<" at bounding box center [447, 478] width 25 height 24
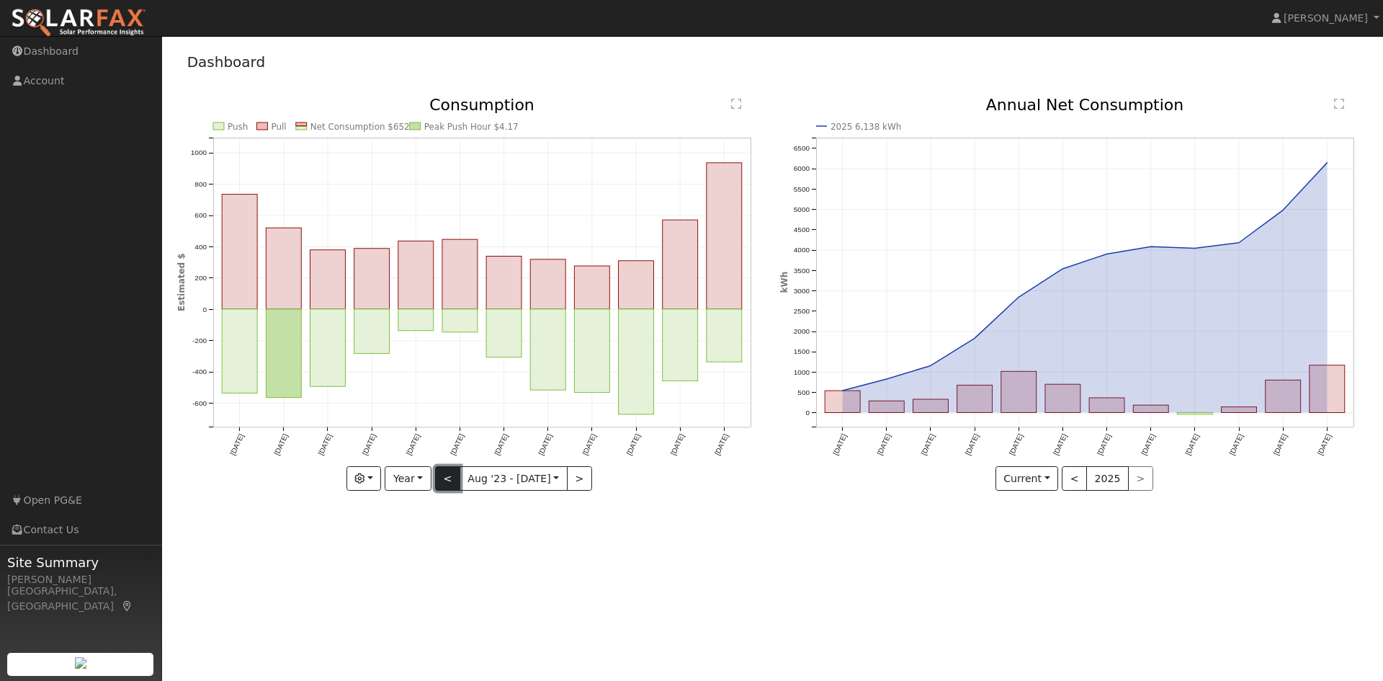
click at [452, 477] on button "<" at bounding box center [447, 478] width 25 height 24
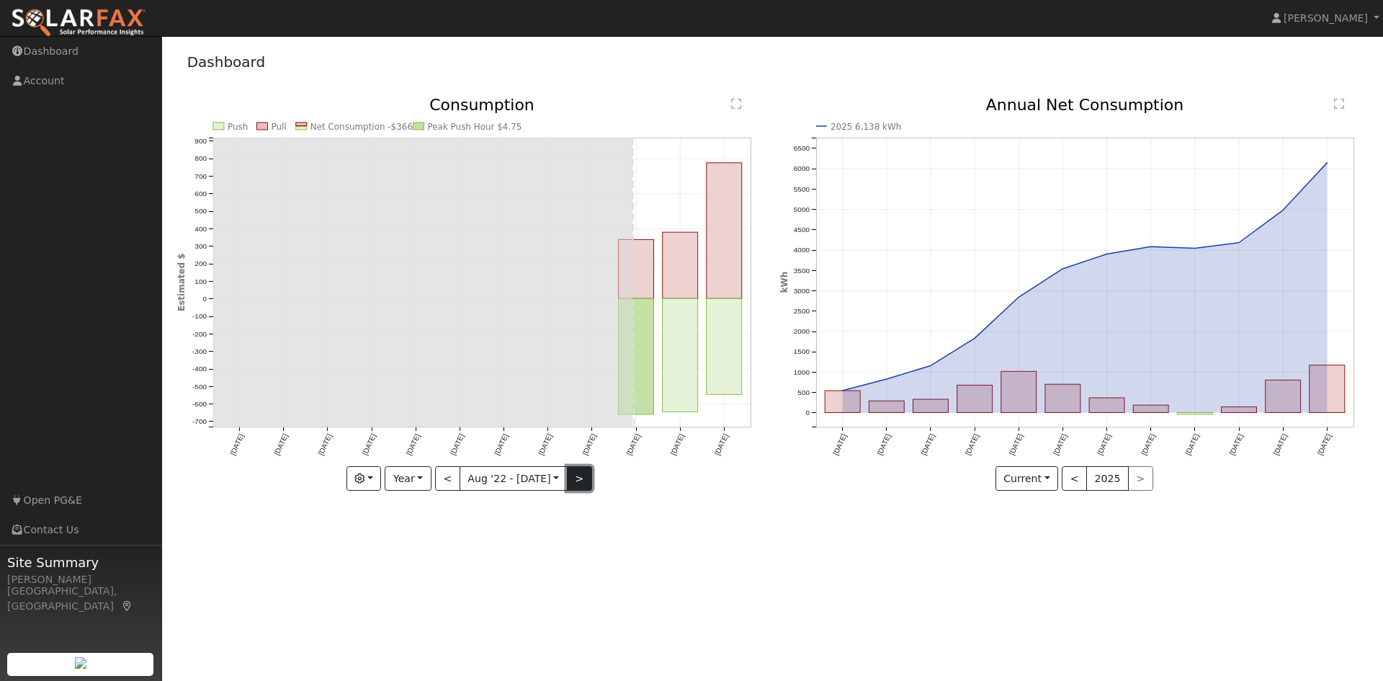
click at [572, 475] on button ">" at bounding box center [579, 478] width 25 height 24
type input "[DATE]"
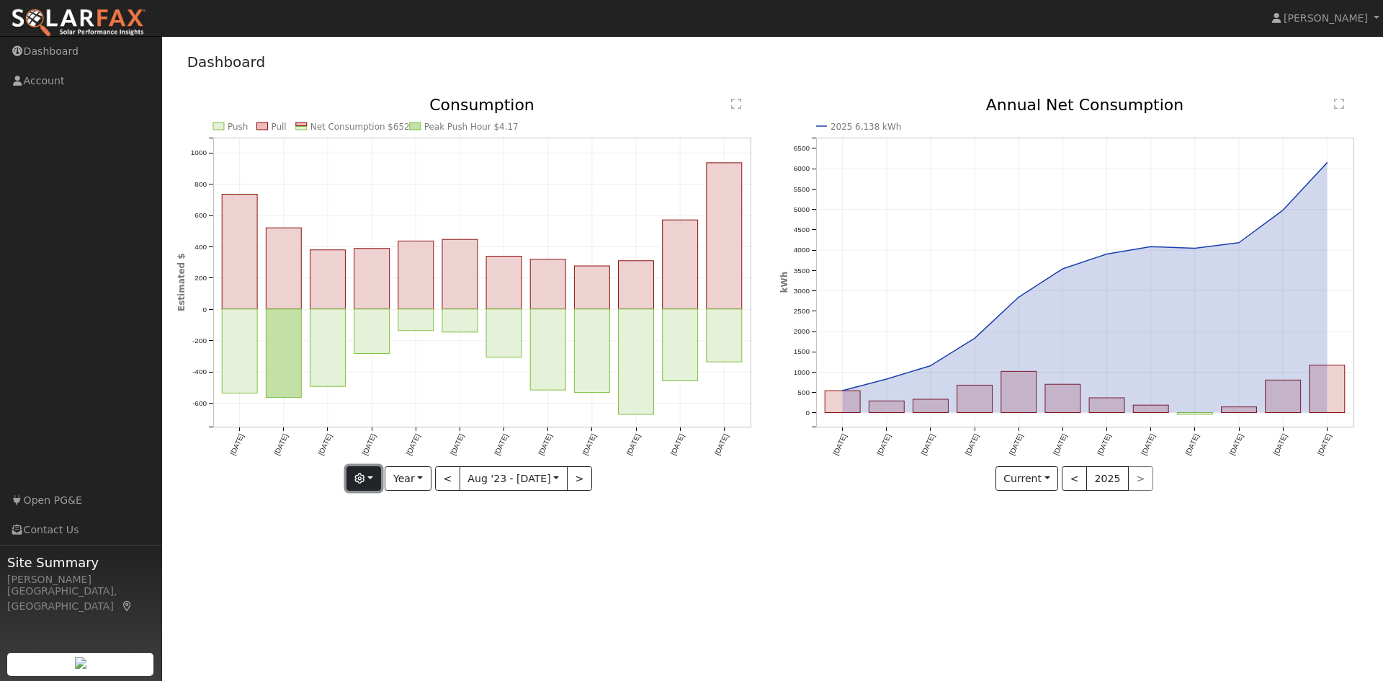
click at [364, 480] on icon "button" at bounding box center [359, 478] width 10 height 10
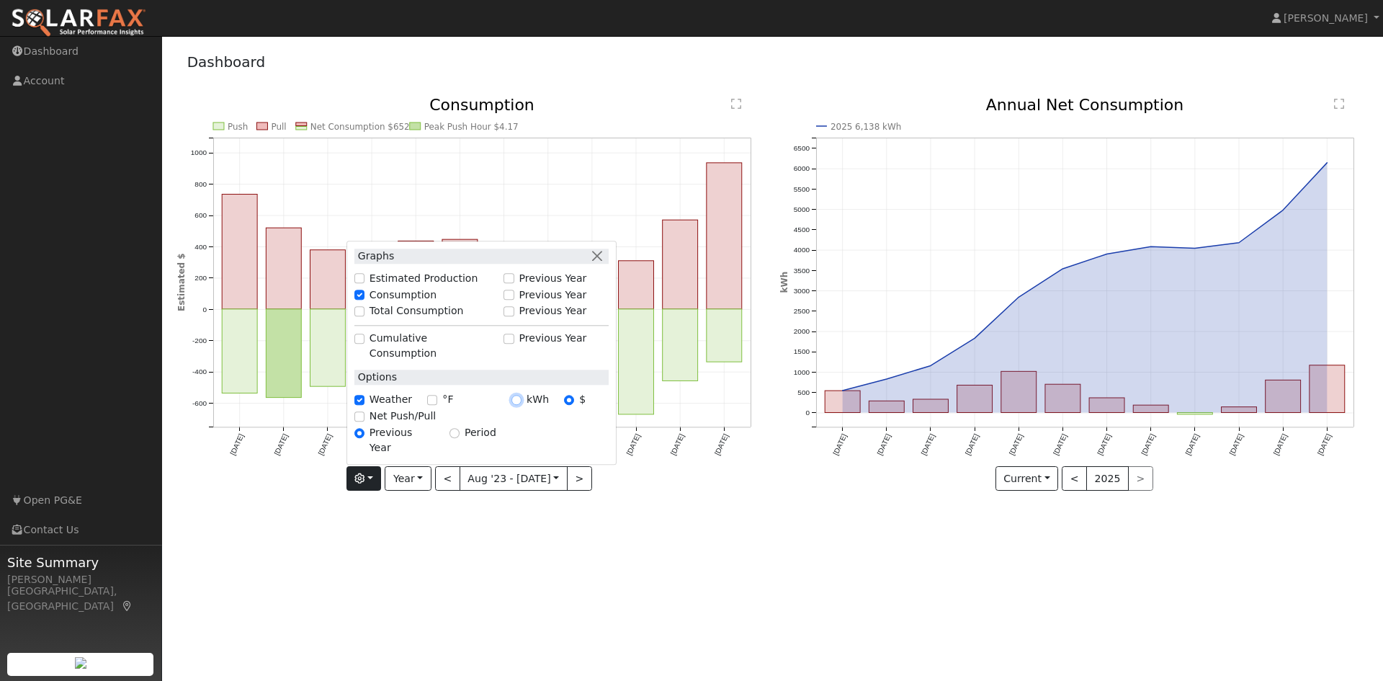
click at [521, 405] on input "kWh" at bounding box center [516, 400] width 10 height 10
radio input "true"
radio input "false"
click at [503, 552] on div "User Profile First name Last name Email Email Notifications No Emails No Emails…" at bounding box center [772, 358] width 1221 height 645
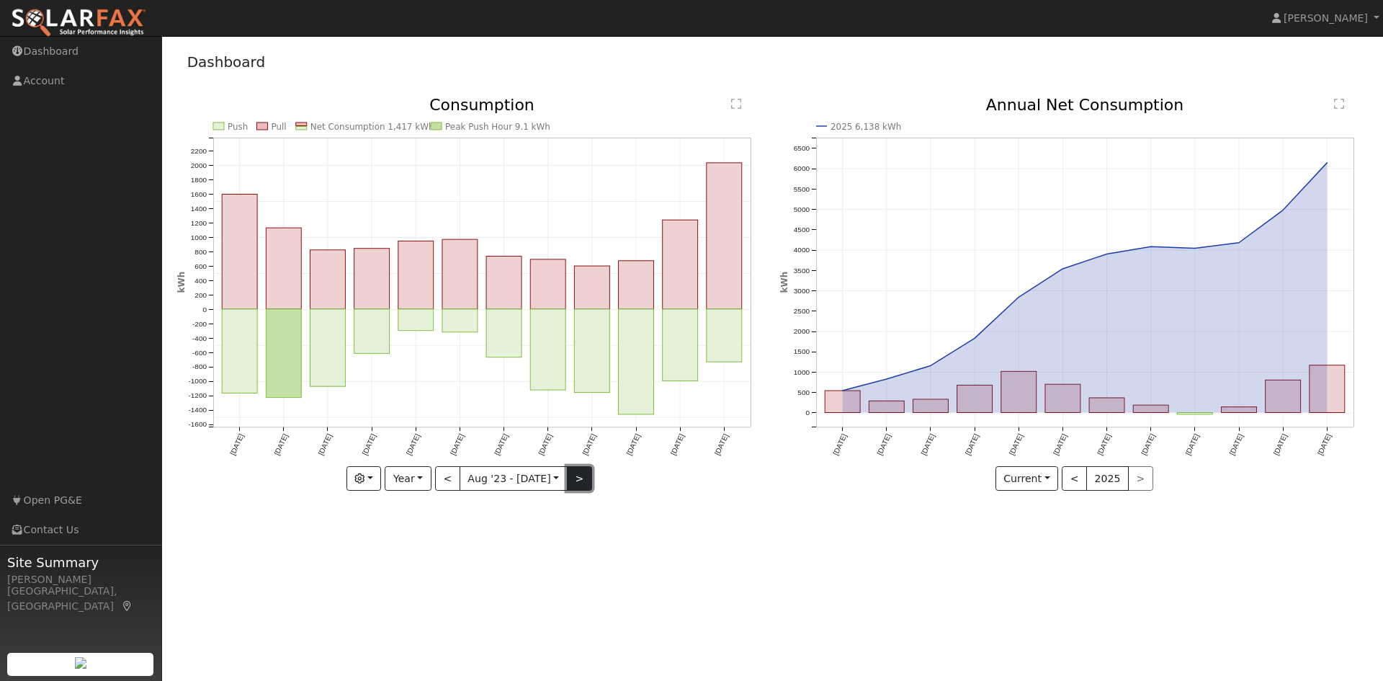
click at [574, 480] on button ">" at bounding box center [579, 478] width 25 height 24
type input "[DATE]"
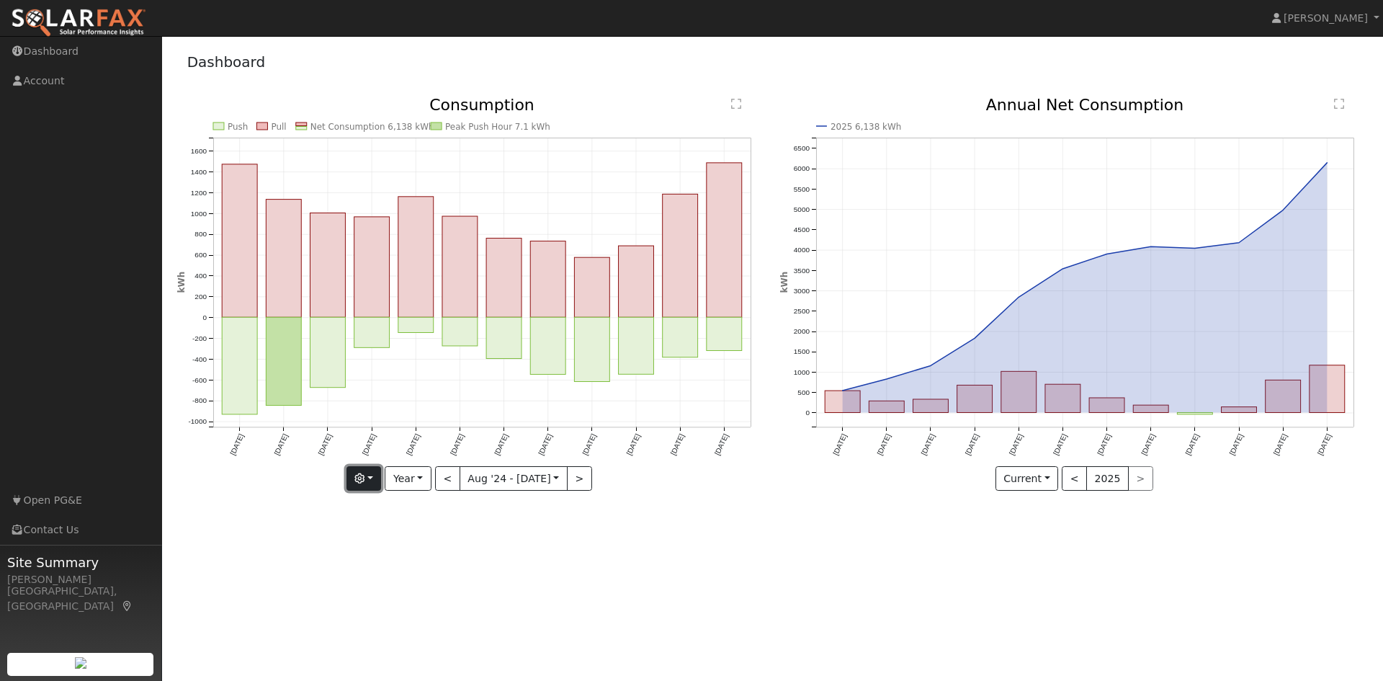
click at [364, 473] on icon "button" at bounding box center [359, 478] width 10 height 10
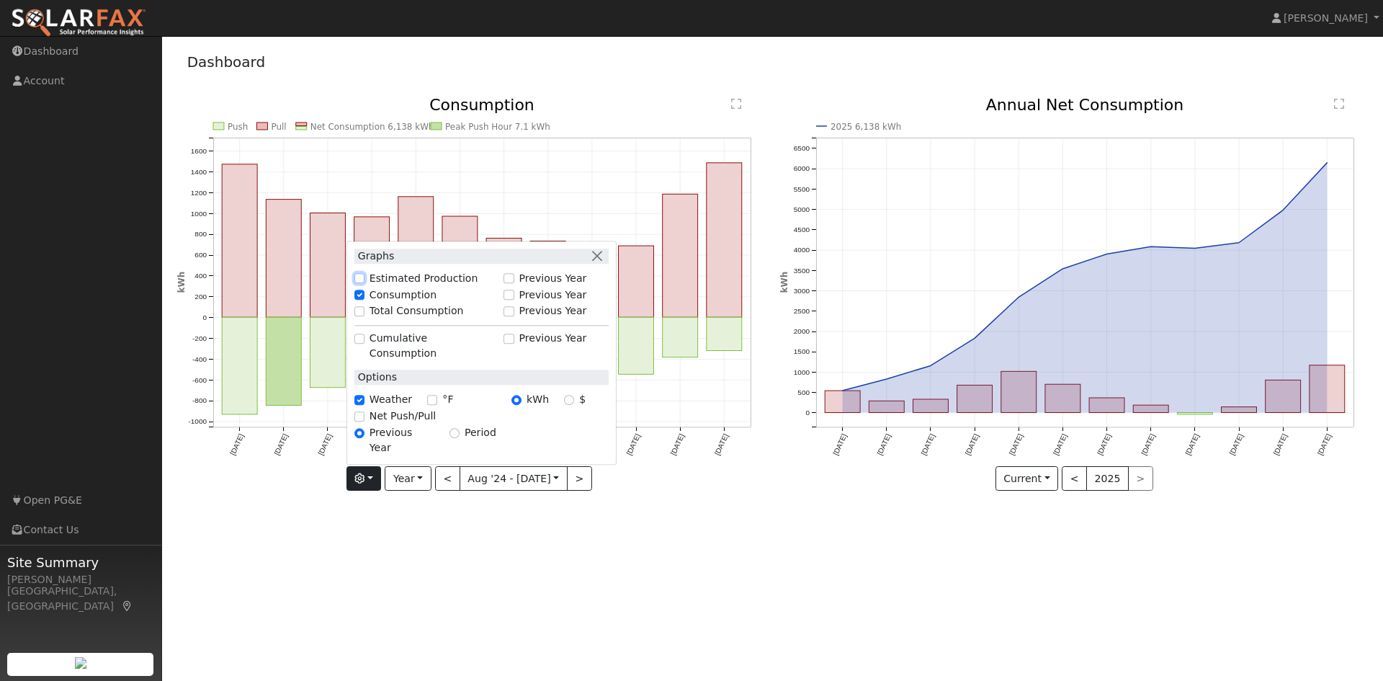
click at [364, 284] on input "Estimated Production" at bounding box center [359, 279] width 10 height 10
checkbox input "true"
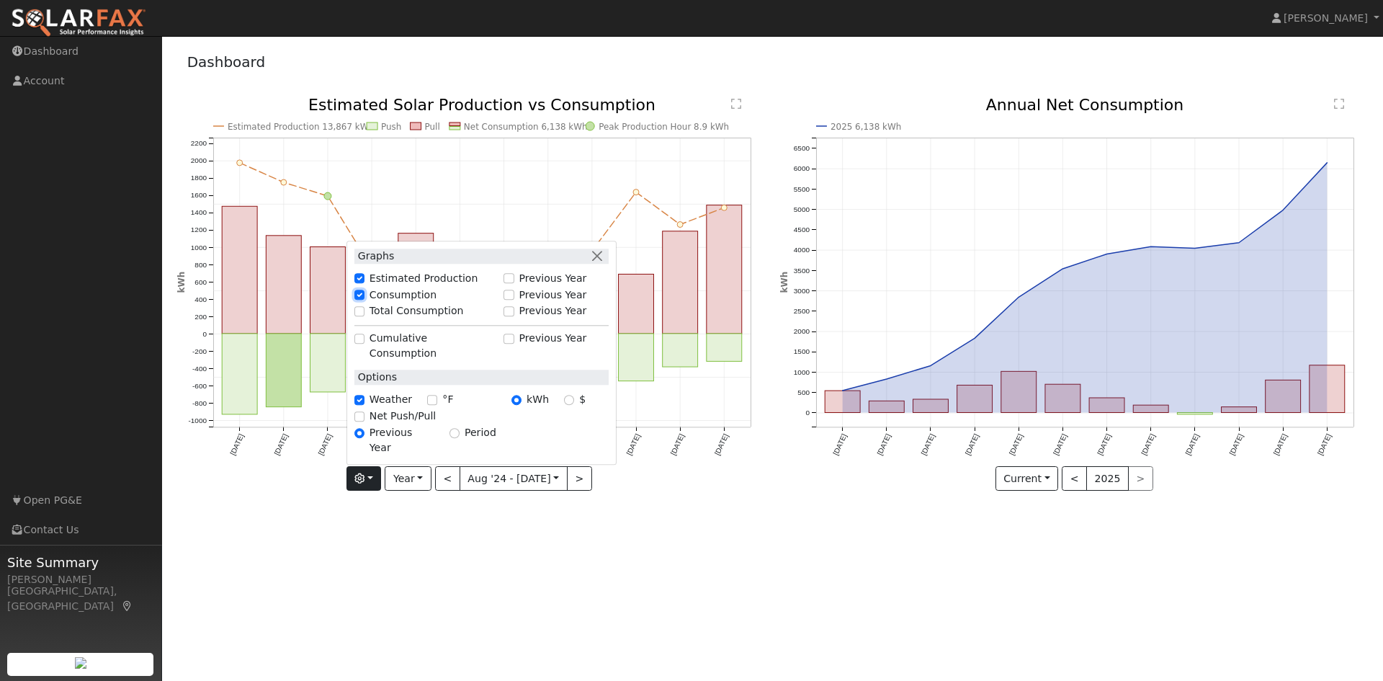
click at [364, 300] on input "Consumption" at bounding box center [359, 295] width 10 height 10
checkbox input "false"
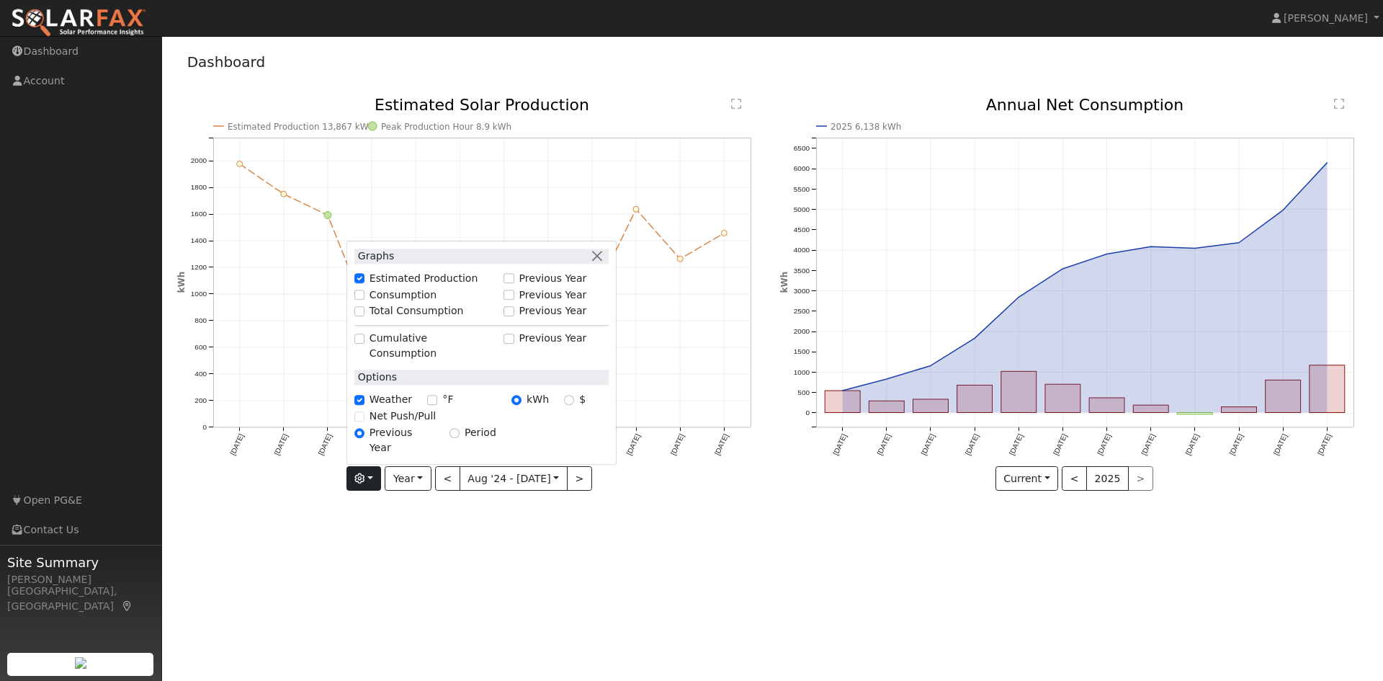
click at [556, 531] on div "User Profile First name Last name Email Email Notifications No Emails No Emails…" at bounding box center [772, 358] width 1221 height 645
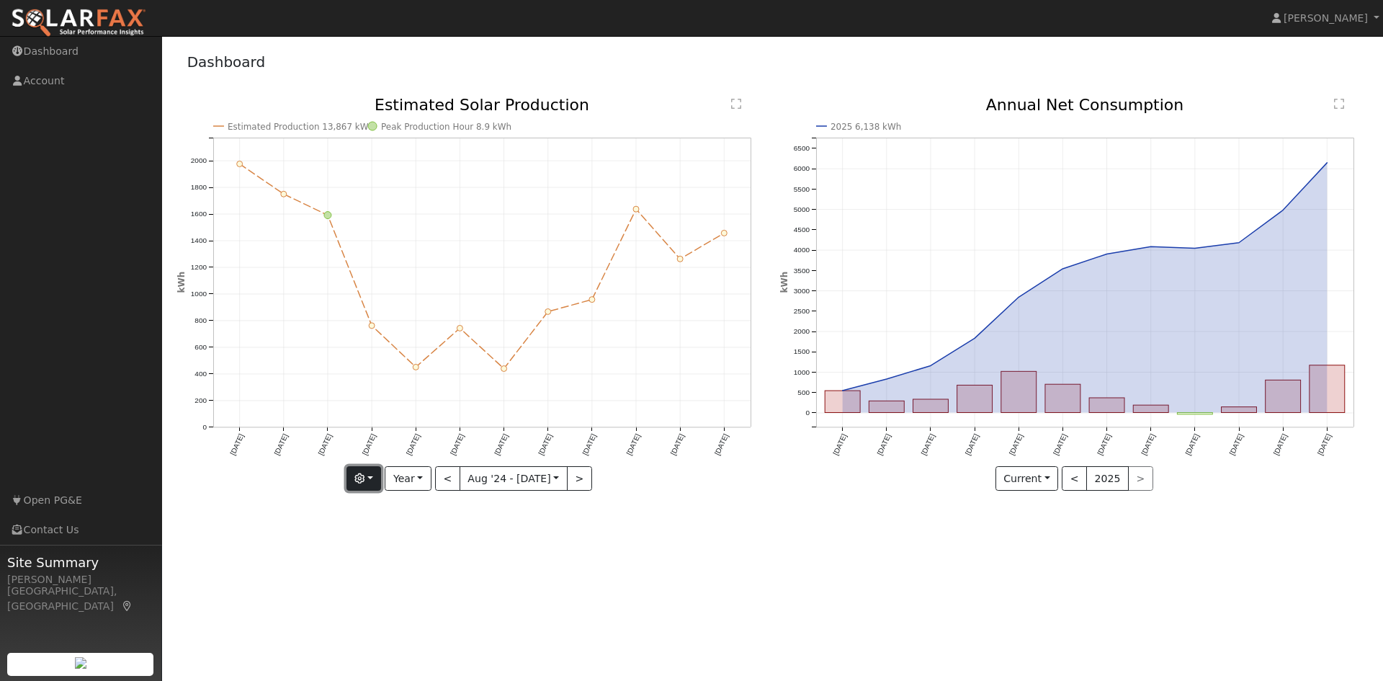
click at [369, 483] on button "button" at bounding box center [363, 478] width 35 height 24
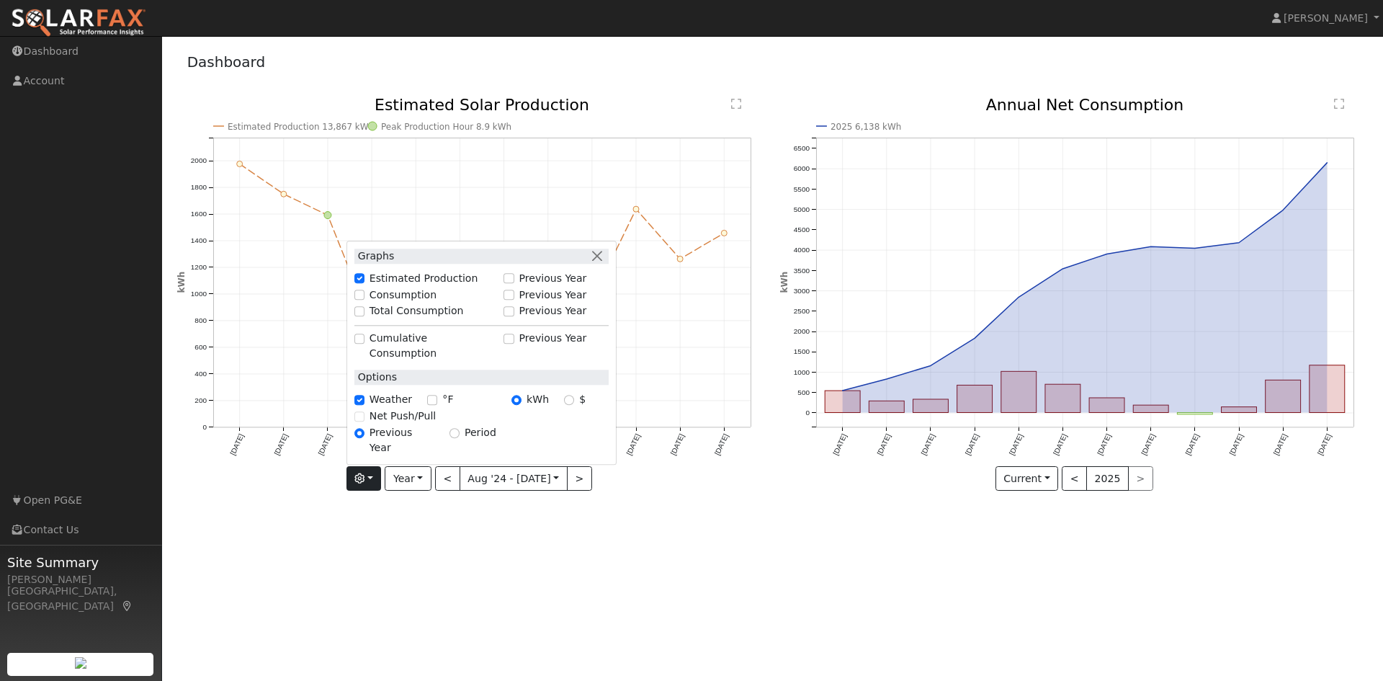
click at [372, 319] on div "Total Consumption" at bounding box center [425, 311] width 142 height 15
click at [364, 316] on input "Total Consumption" at bounding box center [359, 311] width 10 height 10
checkbox input "true"
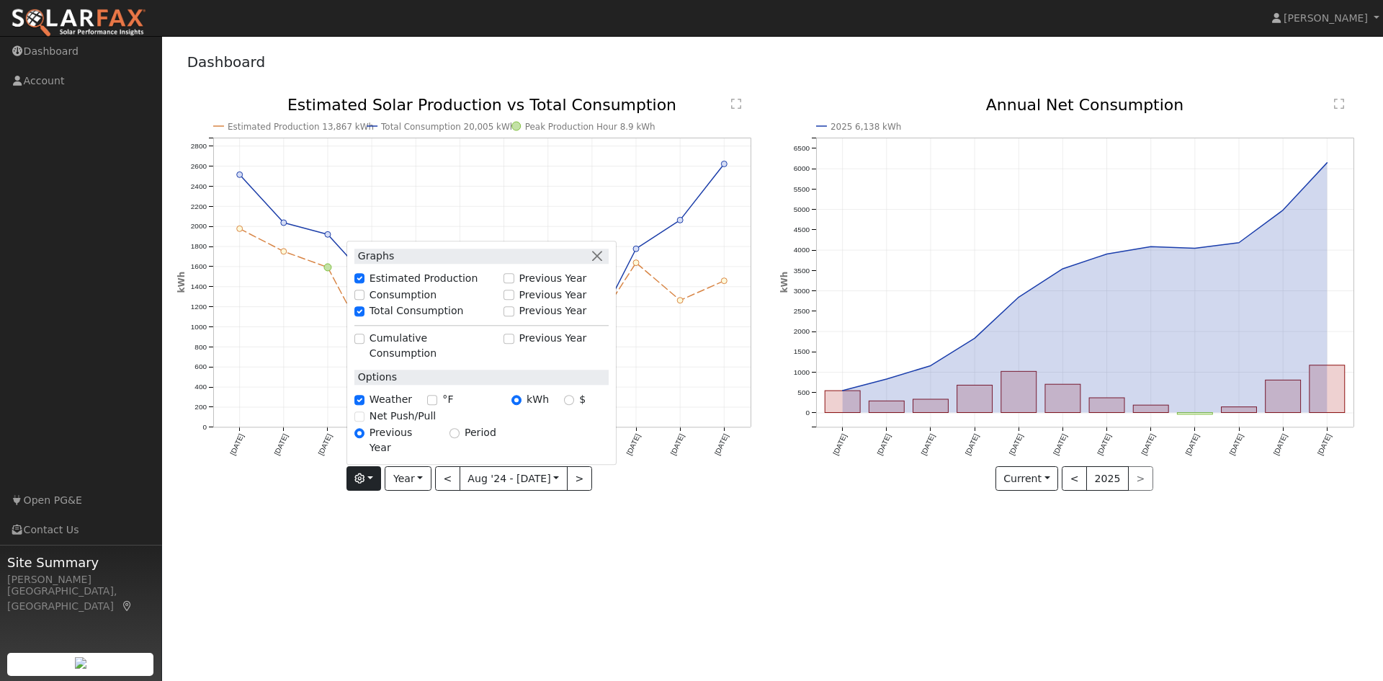
click at [554, 582] on div "User Profile First name Last name Email Email Notifications No Emails No Emails…" at bounding box center [772, 358] width 1221 height 645
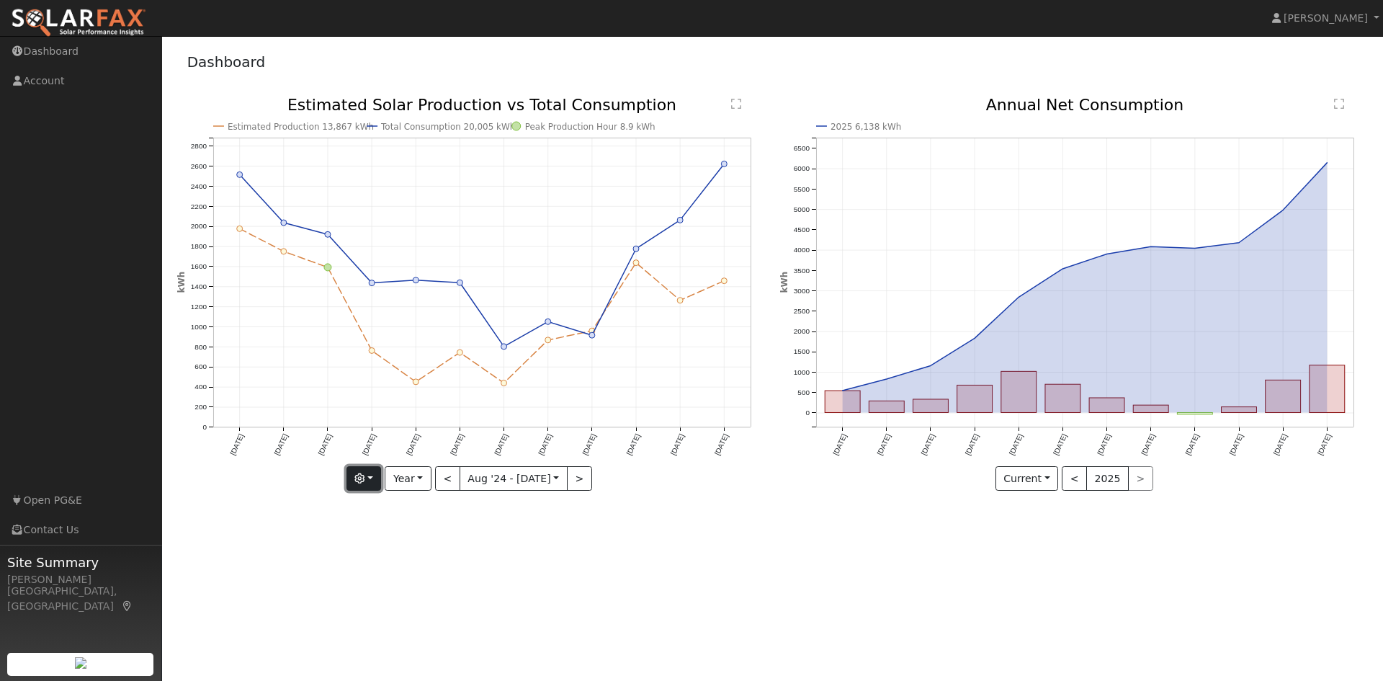
click at [364, 474] on icon "button" at bounding box center [359, 478] width 10 height 10
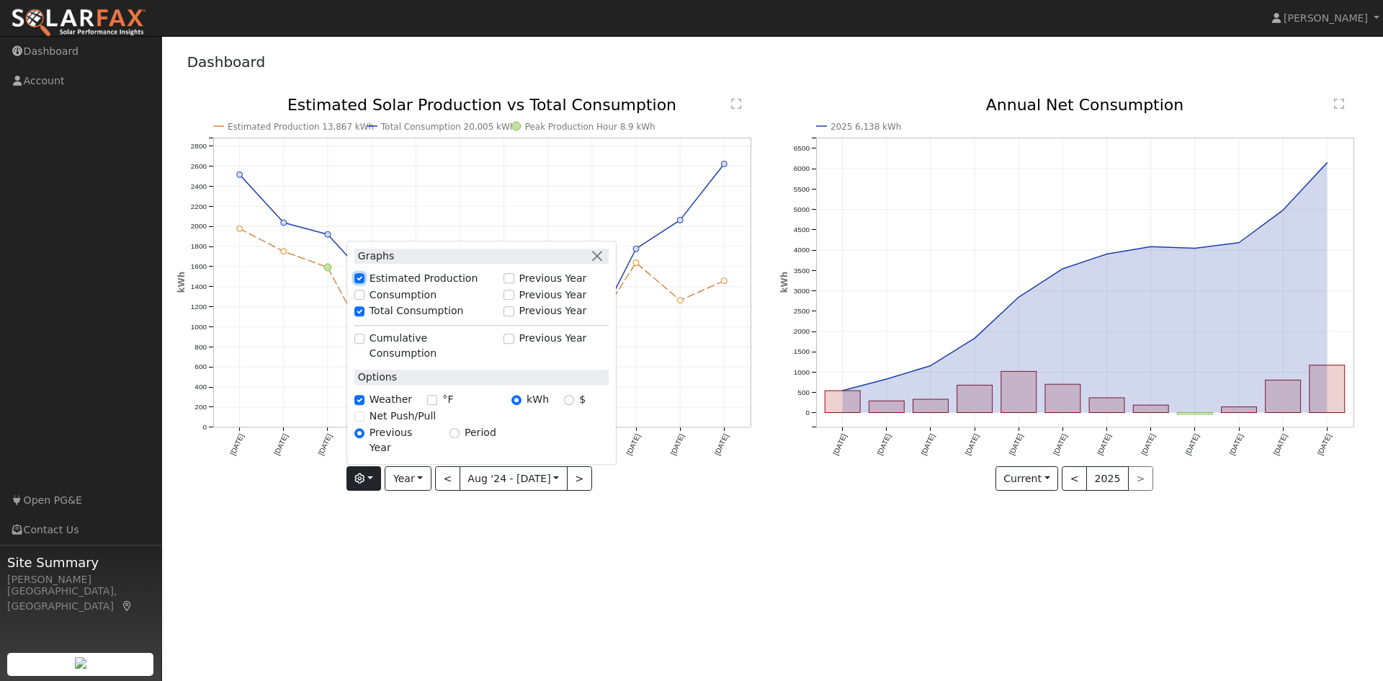
click at [364, 284] on input "Estimated Production" at bounding box center [359, 279] width 10 height 10
checkbox input "false"
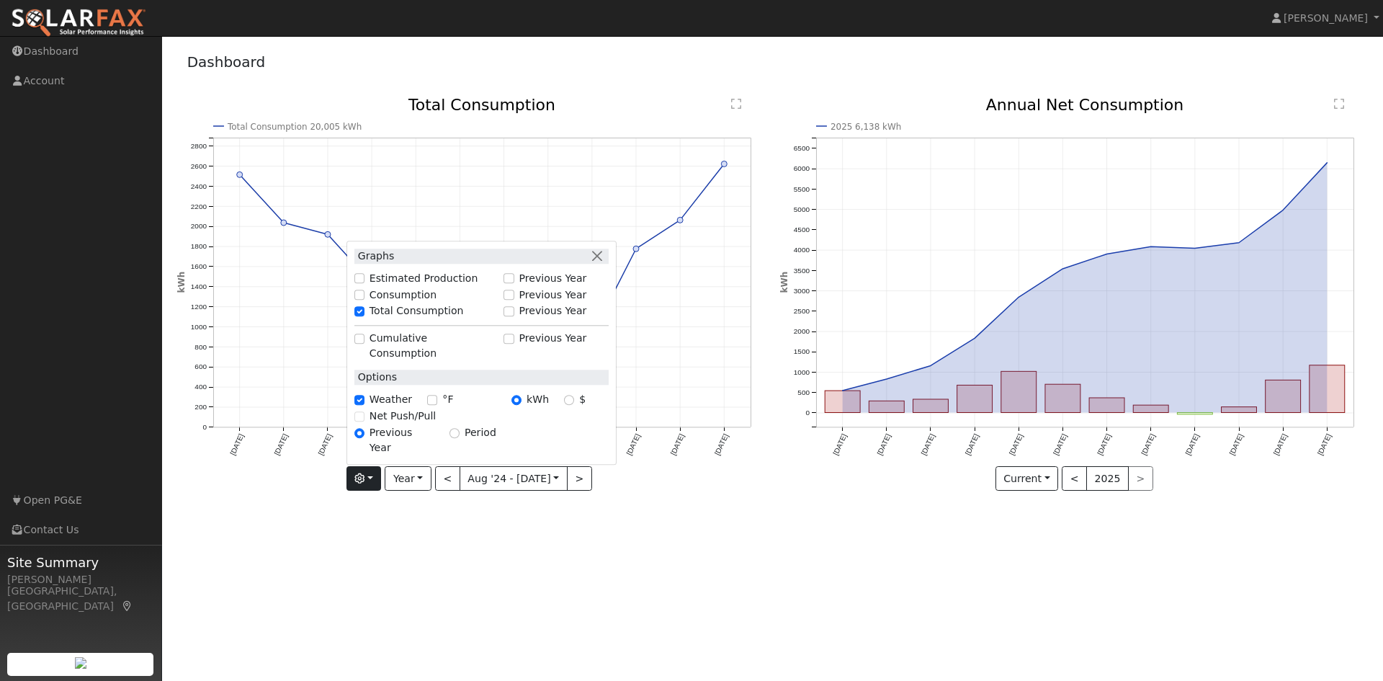
click at [490, 619] on div "User Profile First name Last name Email Email Notifications No Emails No Emails…" at bounding box center [772, 358] width 1221 height 645
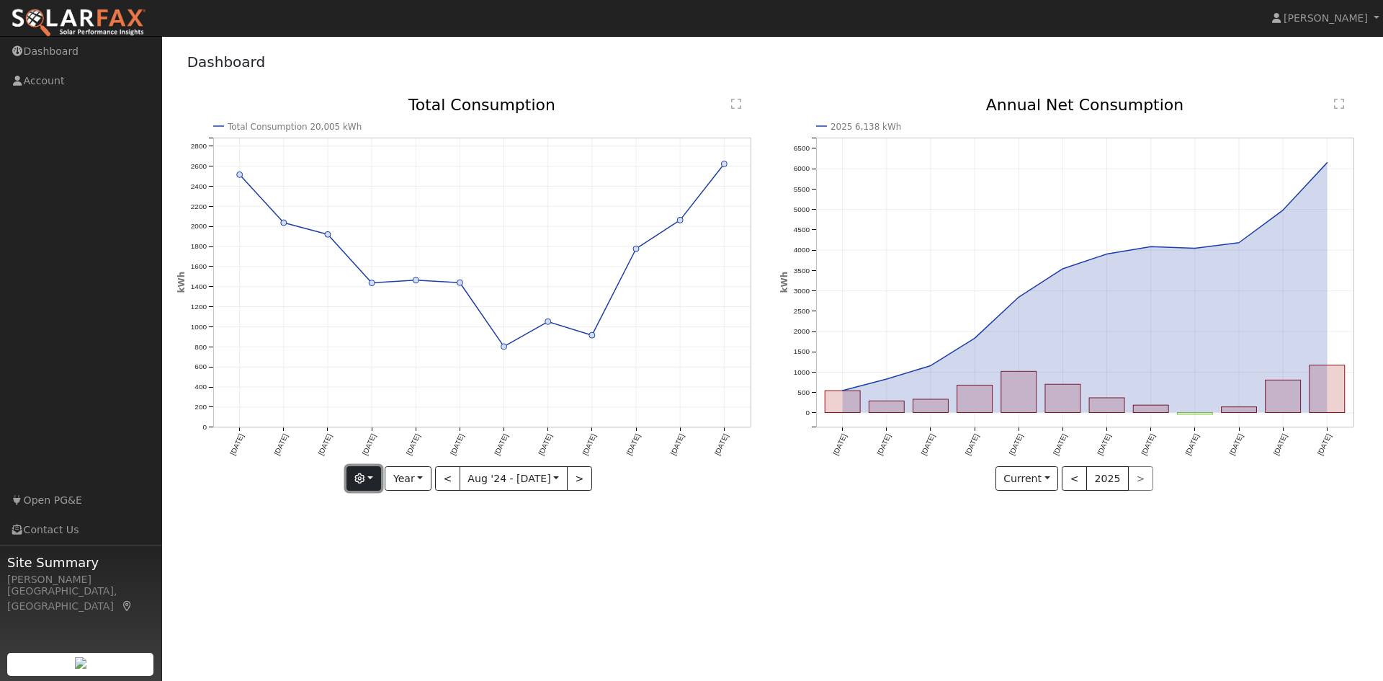
click at [362, 474] on icon "button" at bounding box center [359, 478] width 10 height 10
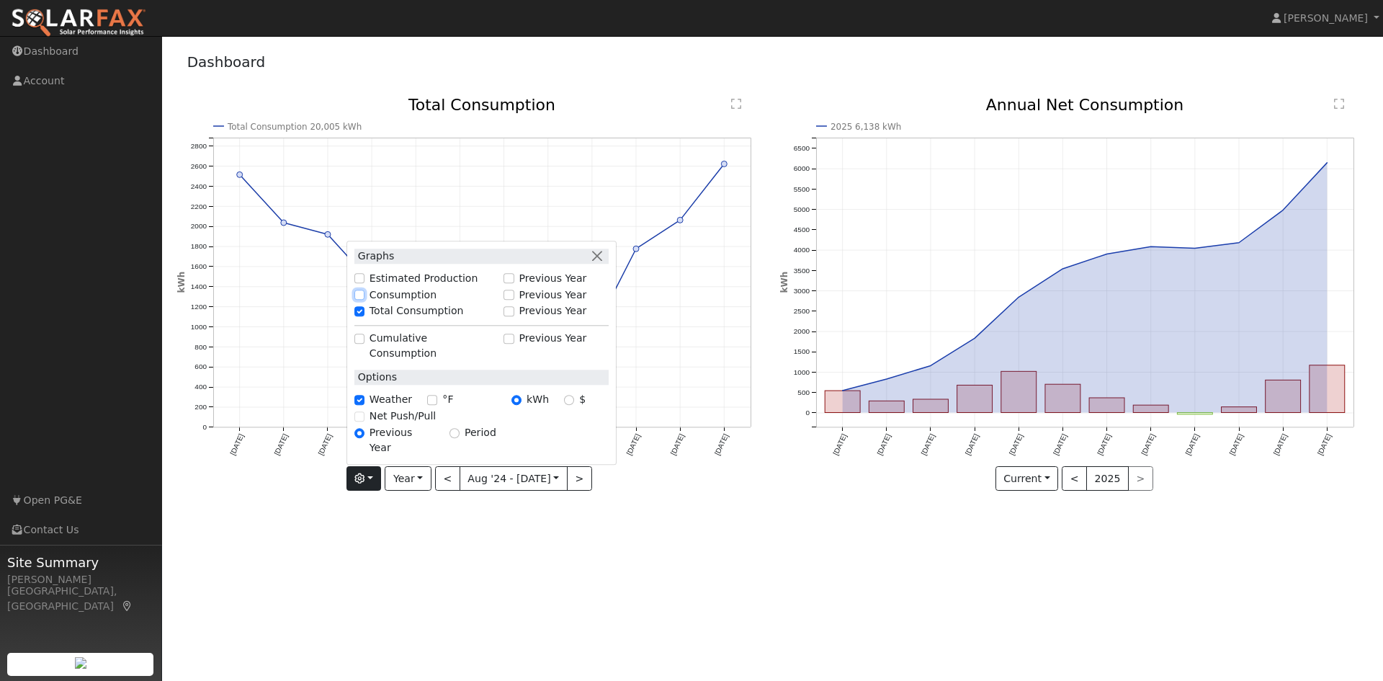
click at [364, 300] on input "Consumption" at bounding box center [359, 295] width 10 height 10
checkbox input "true"
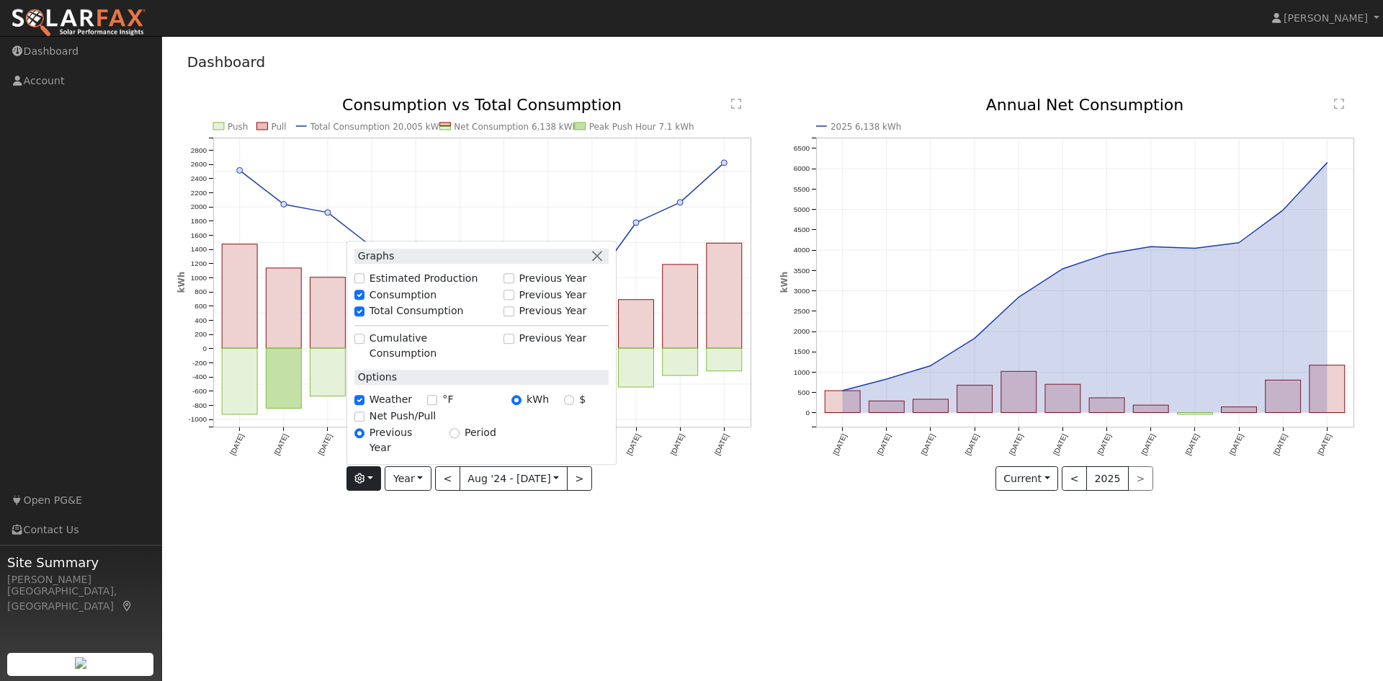
click at [481, 560] on div "User Profile First name Last name Email Email Notifications No Emails No Emails…" at bounding box center [772, 358] width 1221 height 645
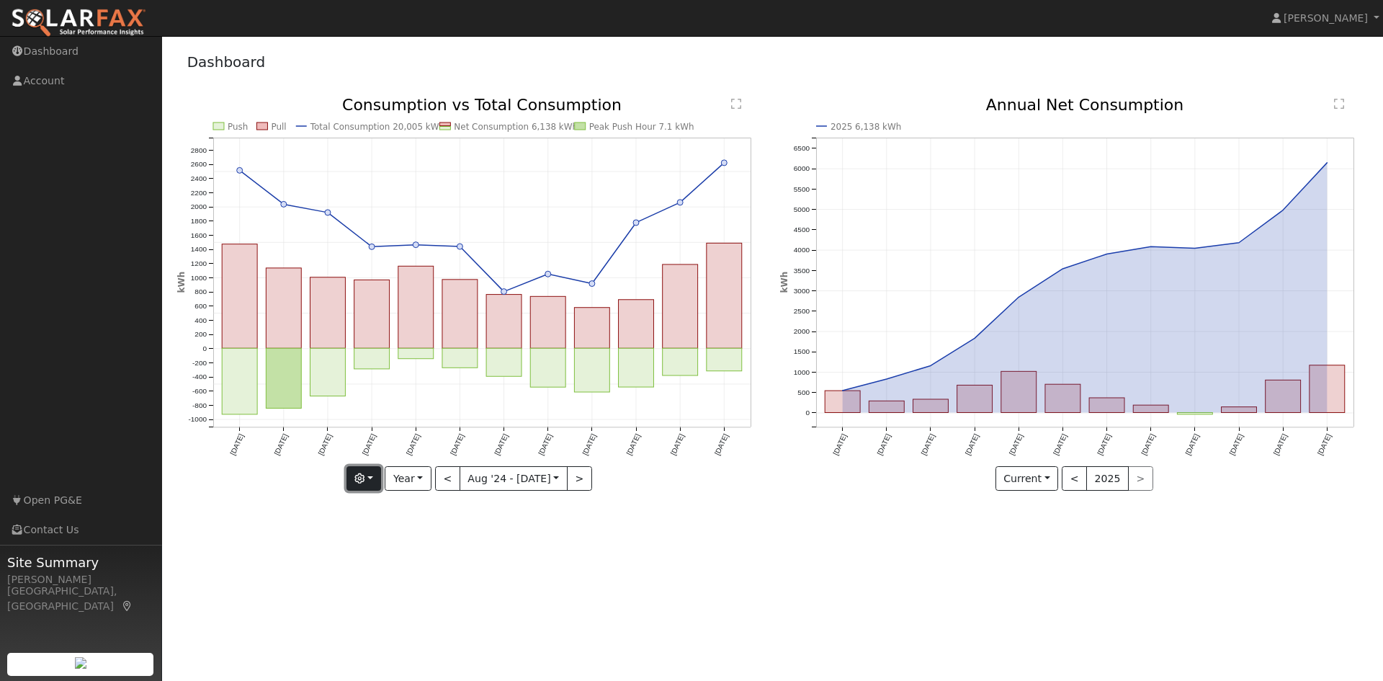
click at [372, 476] on button "button" at bounding box center [363, 478] width 35 height 24
